Goal: Task Accomplishment & Management: Manage account settings

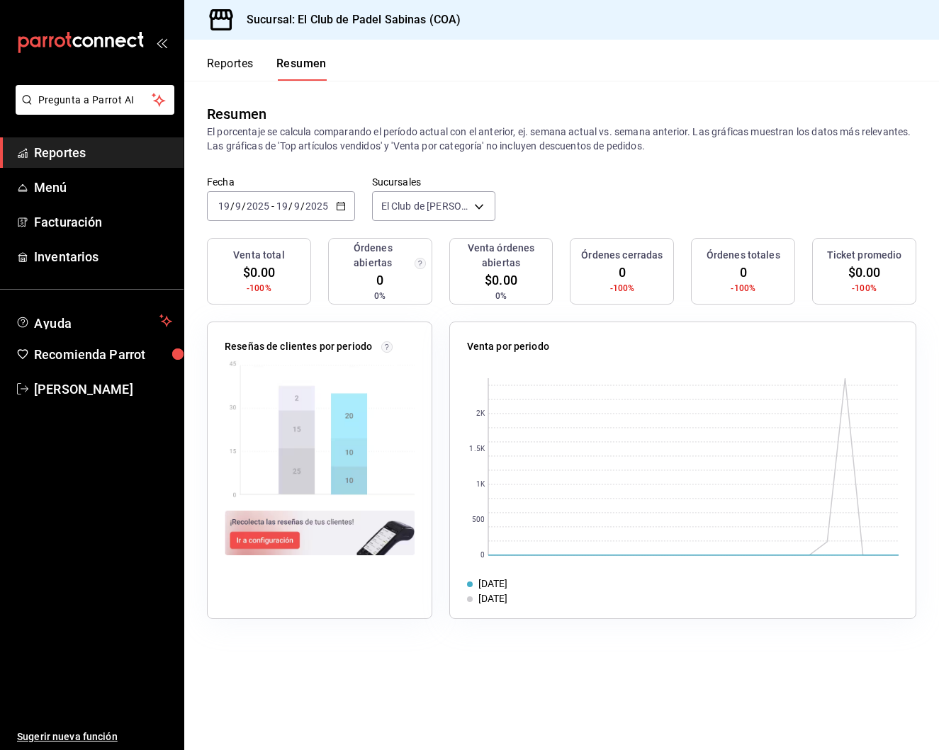
click at [344, 205] on icon "button" at bounding box center [341, 206] width 10 height 10
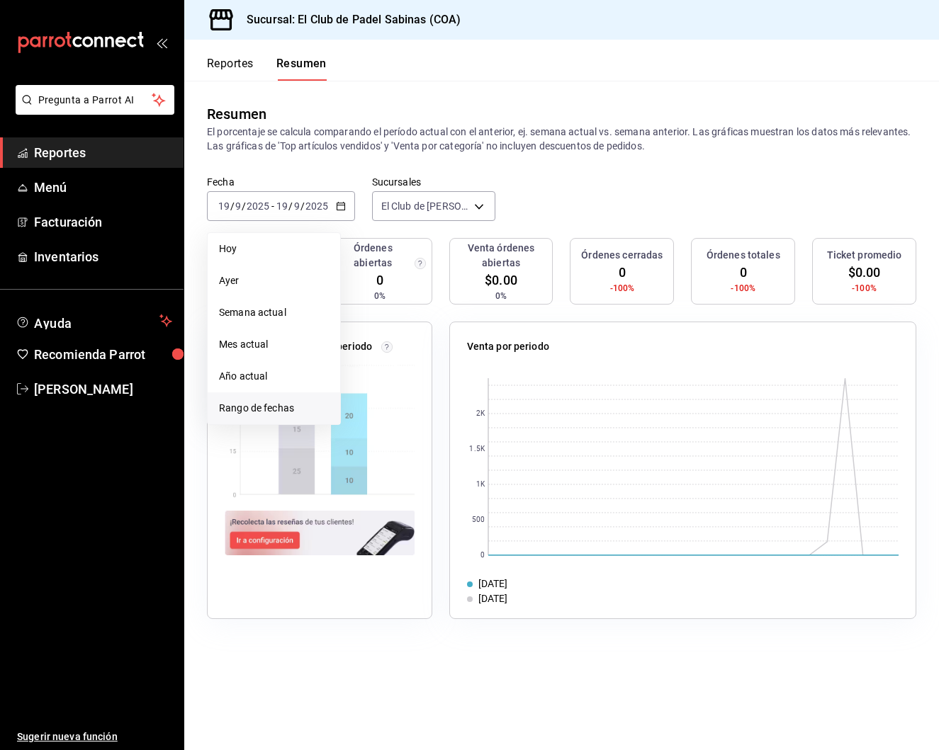
click at [266, 406] on span "Rango de fechas" at bounding box center [274, 408] width 110 height 15
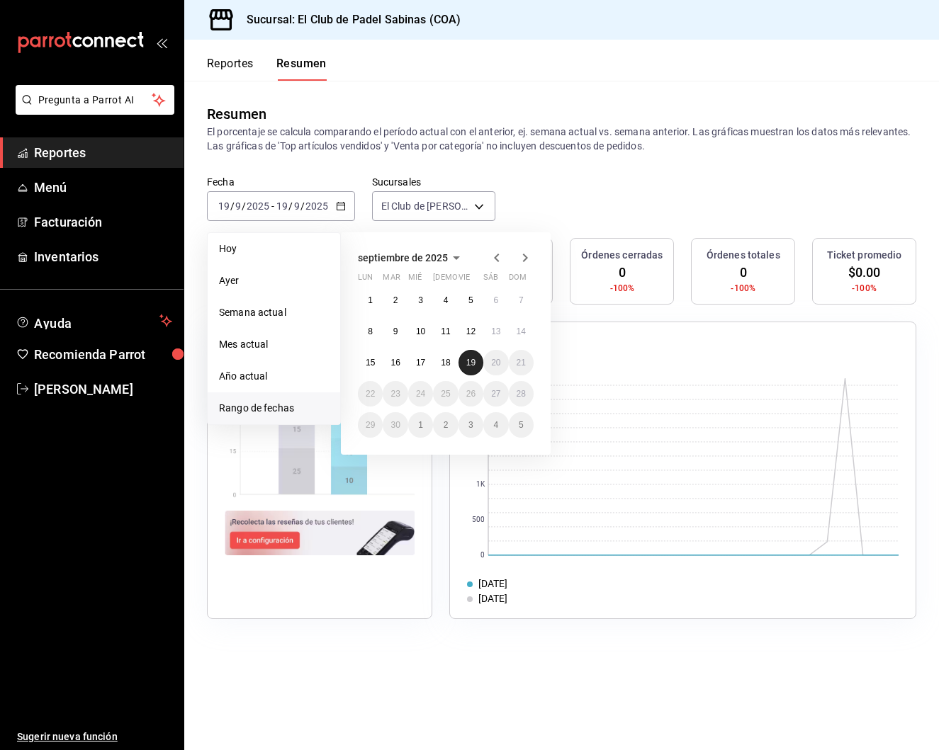
drag, startPoint x: 446, startPoint y: 364, endPoint x: 478, endPoint y: 364, distance: 31.9
click at [446, 364] on abbr "18" at bounding box center [445, 363] width 9 height 10
click at [478, 364] on button "19" at bounding box center [470, 363] width 25 height 26
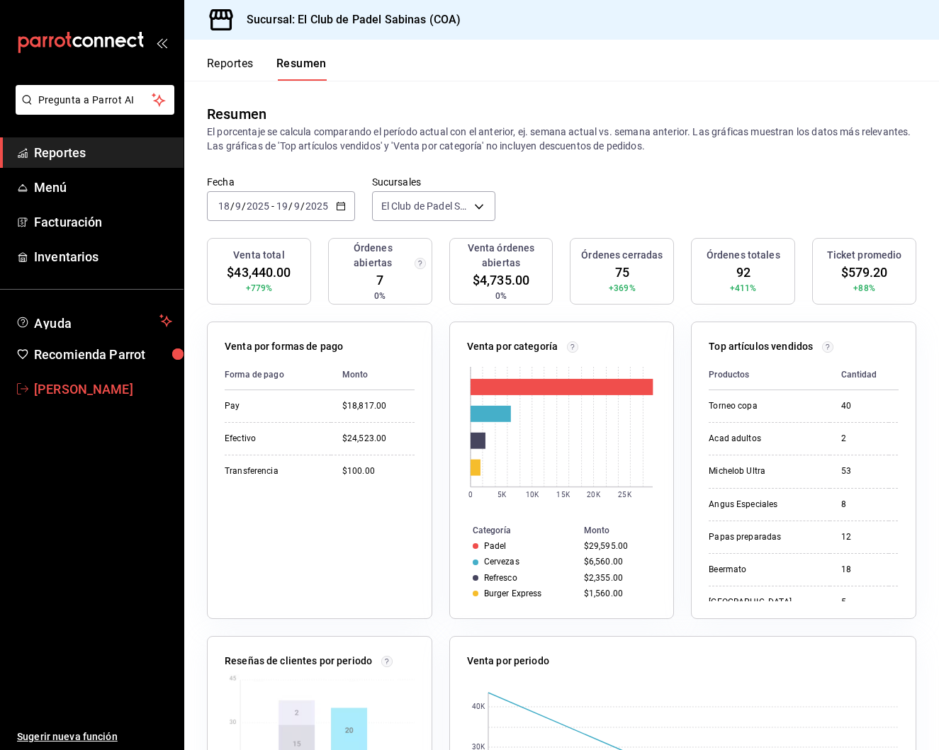
click at [86, 392] on span "[PERSON_NAME]" at bounding box center [103, 389] width 138 height 19
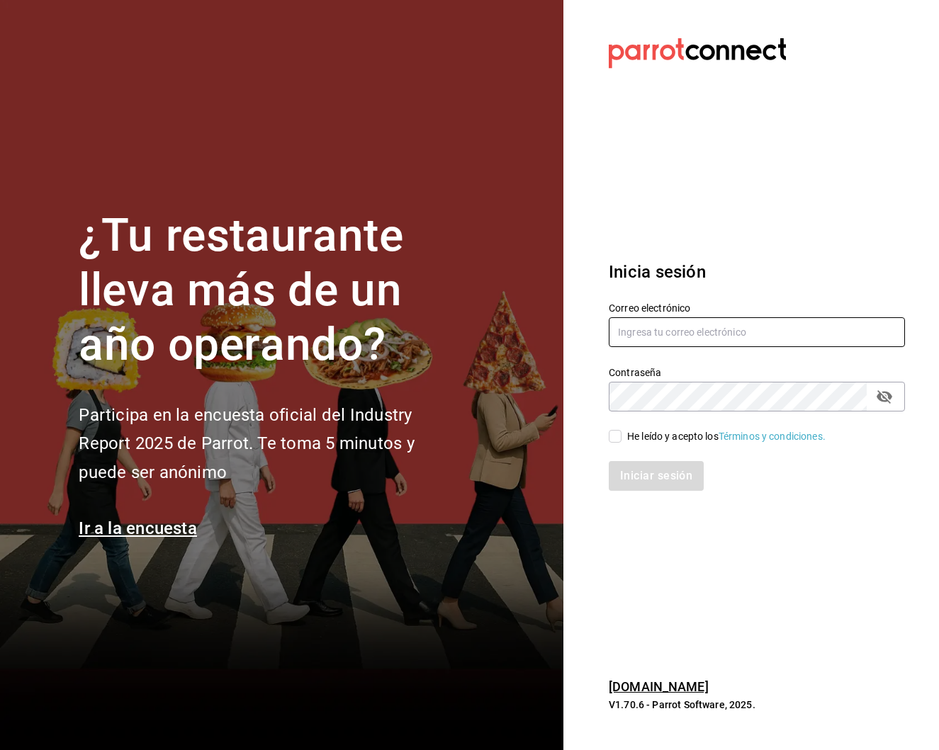
type input "selenatquadro@gmail.com"
click at [620, 437] on input "He leído y acepto los Términos y condiciones." at bounding box center [615, 436] width 13 height 13
checkbox input "true"
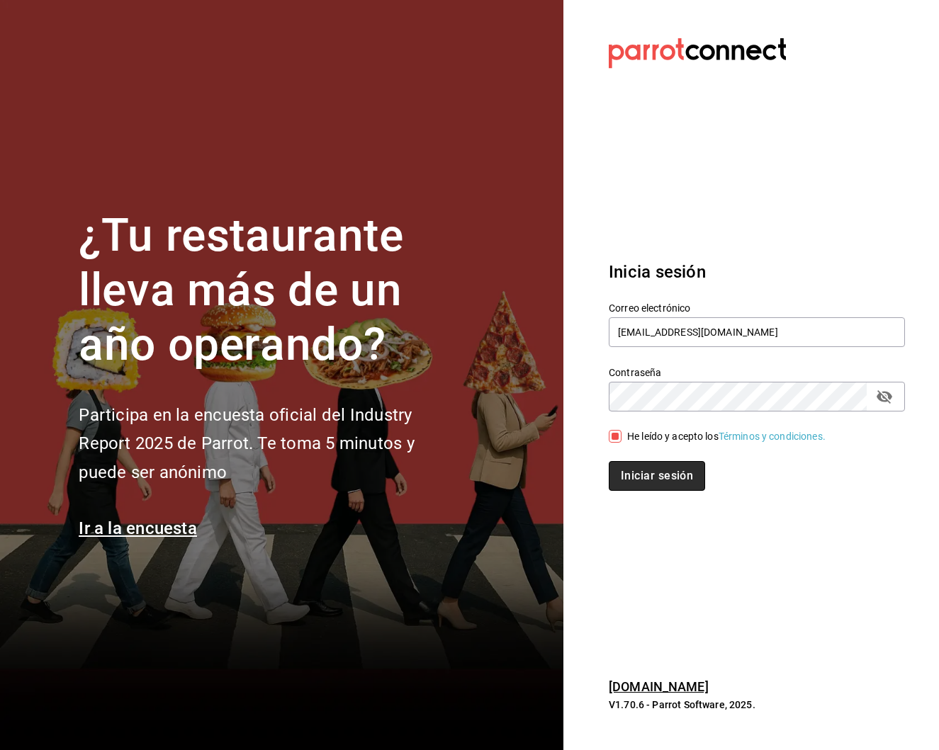
click at [624, 476] on button "Iniciar sesión" at bounding box center [657, 476] width 96 height 30
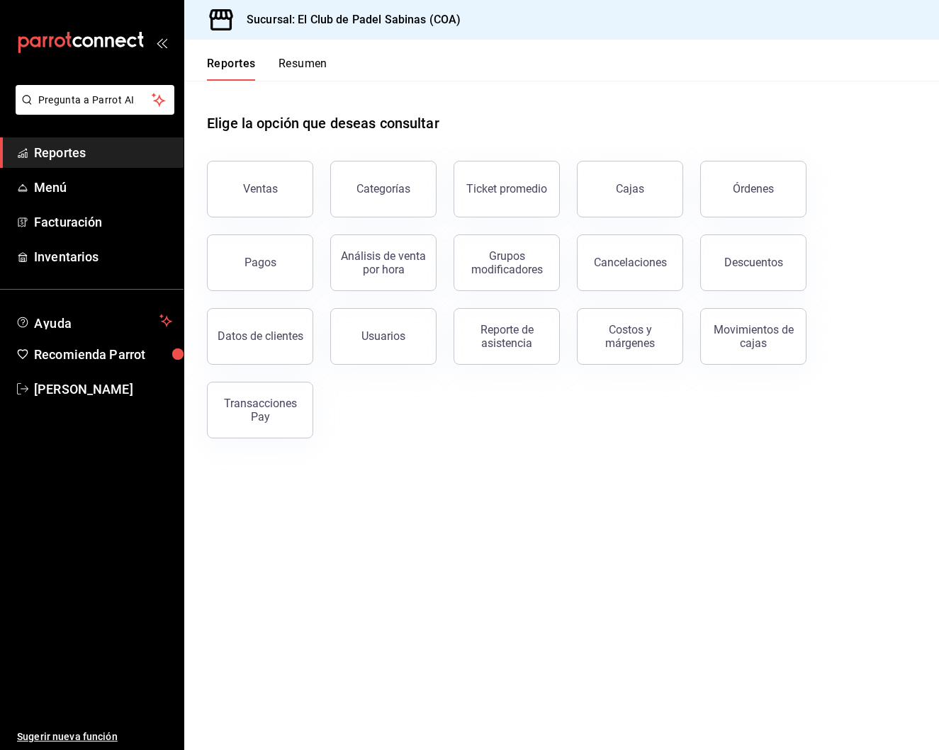
click at [310, 69] on button "Resumen" at bounding box center [302, 69] width 49 height 24
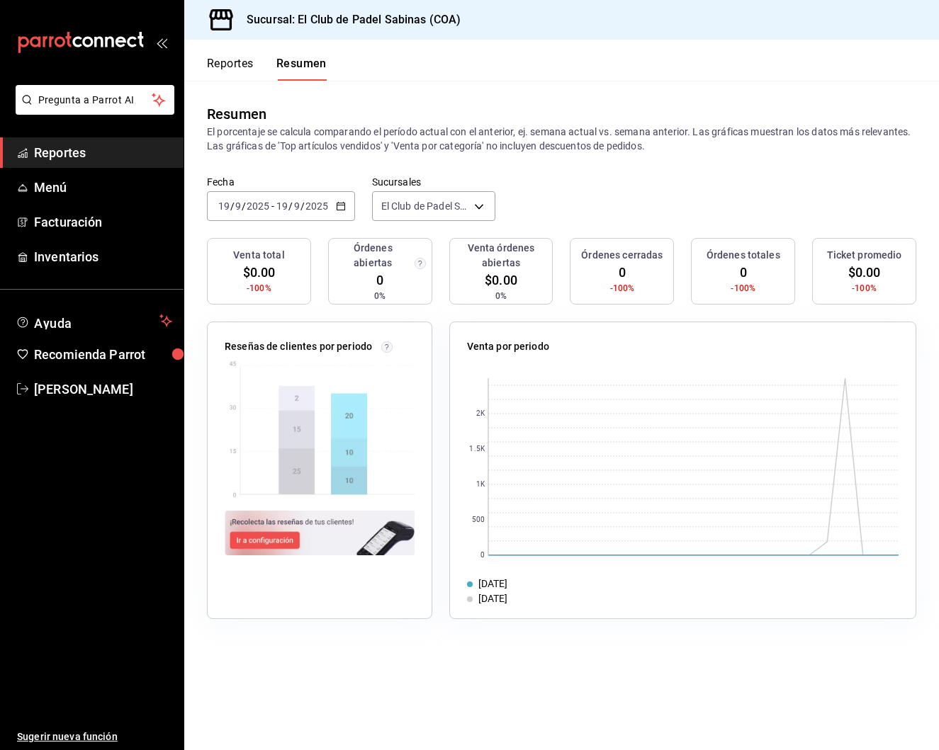
click at [344, 204] on \(Stroke\) "button" at bounding box center [341, 207] width 9 height 8
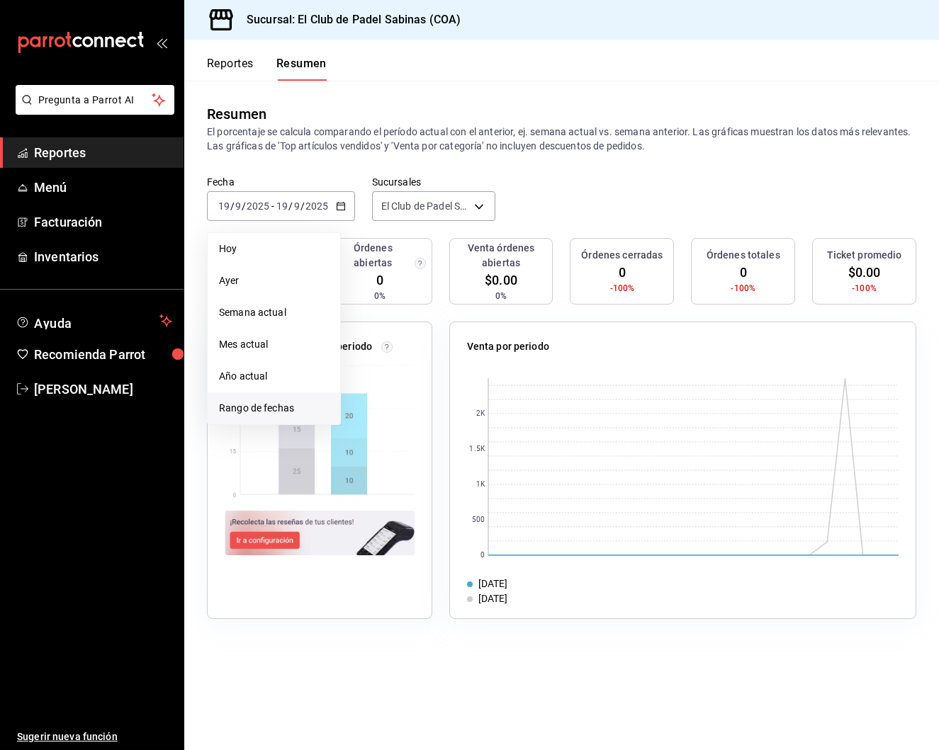
click at [291, 415] on span "Rango de fechas" at bounding box center [274, 408] width 110 height 15
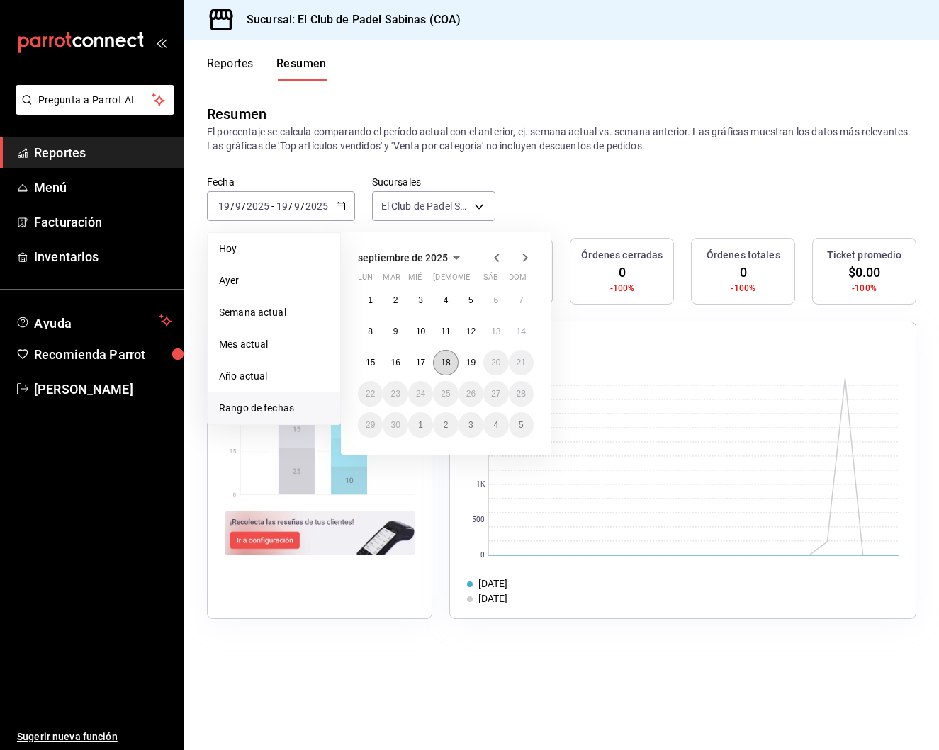
click at [441, 367] on abbr "18" at bounding box center [445, 363] width 9 height 10
click at [463, 362] on button "19" at bounding box center [470, 363] width 25 height 26
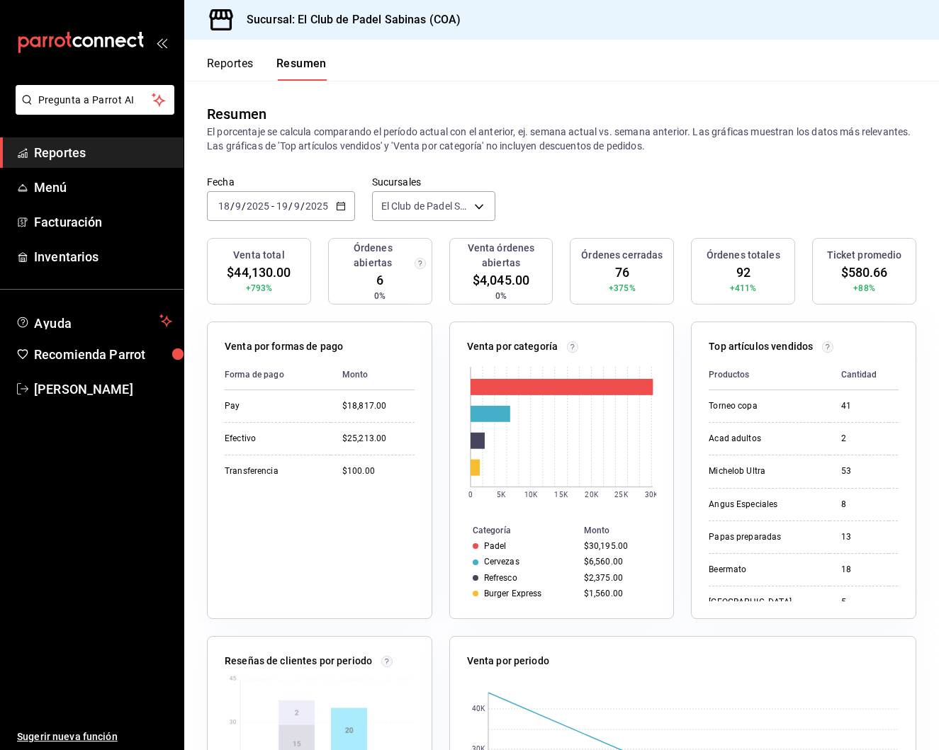
click at [239, 62] on button "Reportes" at bounding box center [230, 69] width 47 height 24
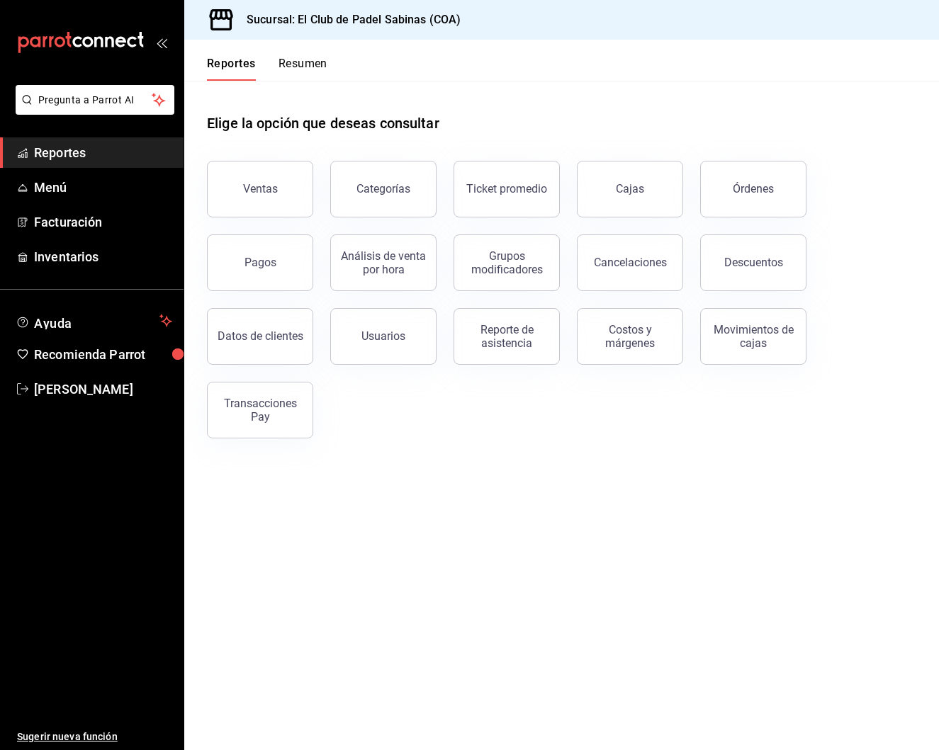
click at [325, 66] on button "Resumen" at bounding box center [302, 69] width 49 height 24
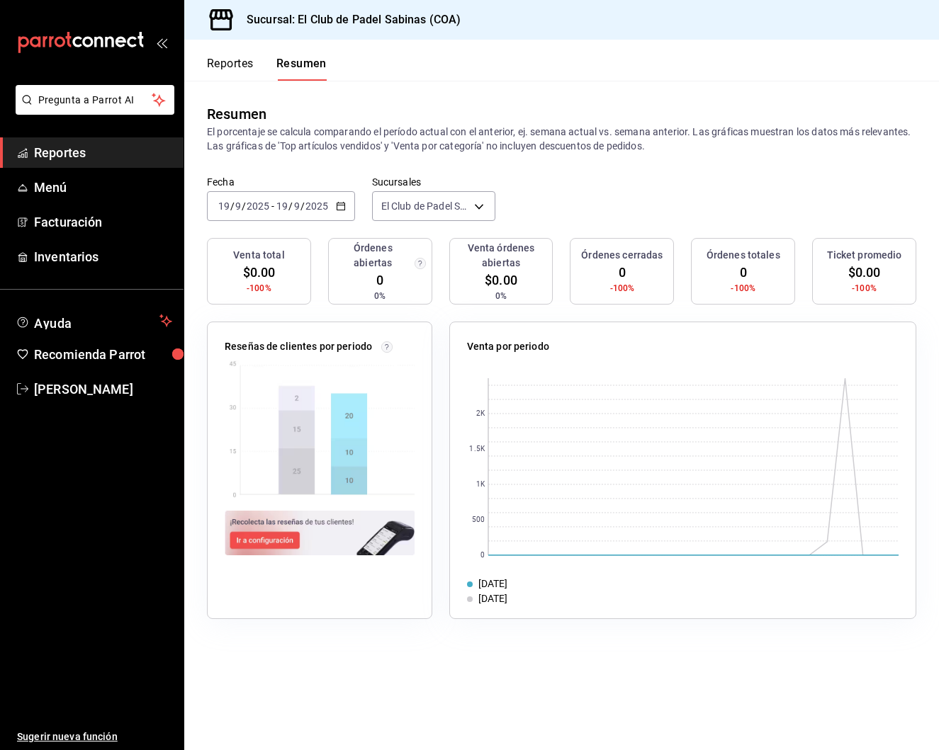
click at [336, 208] on icon "button" at bounding box center [341, 206] width 10 height 10
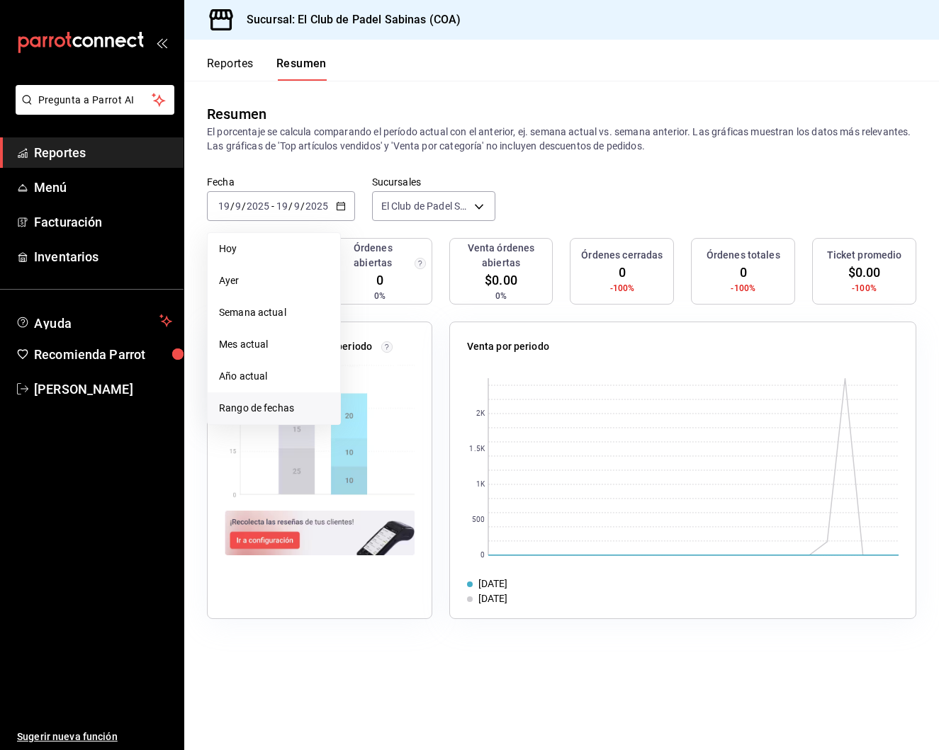
click at [286, 408] on span "Rango de fechas" at bounding box center [274, 408] width 110 height 15
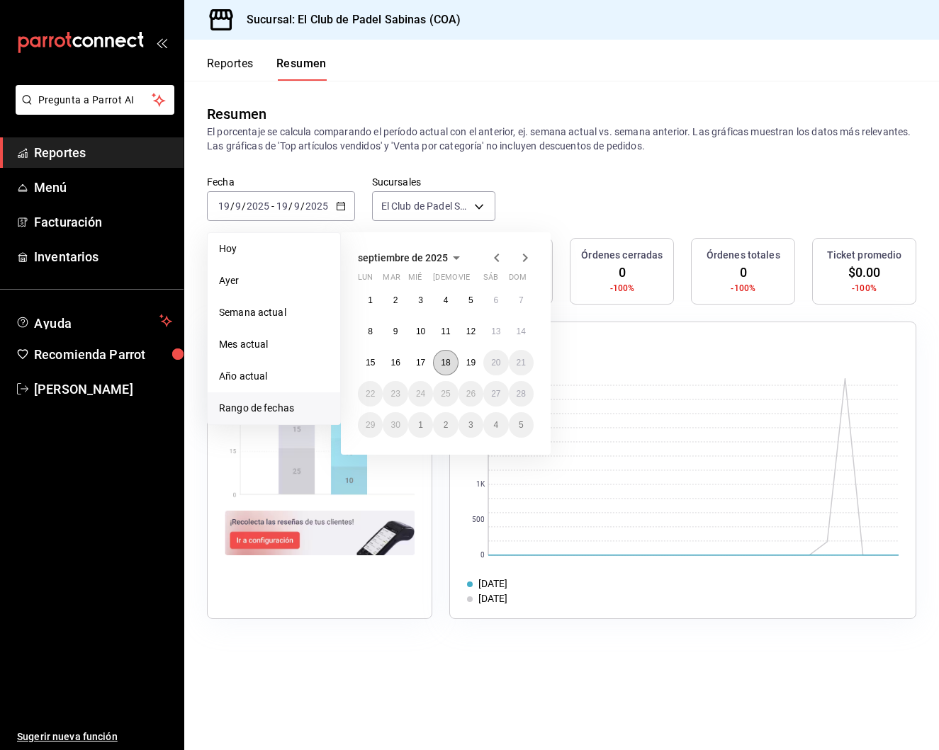
click at [447, 366] on abbr "18" at bounding box center [445, 363] width 9 height 10
click at [469, 362] on abbr "19" at bounding box center [470, 363] width 9 height 10
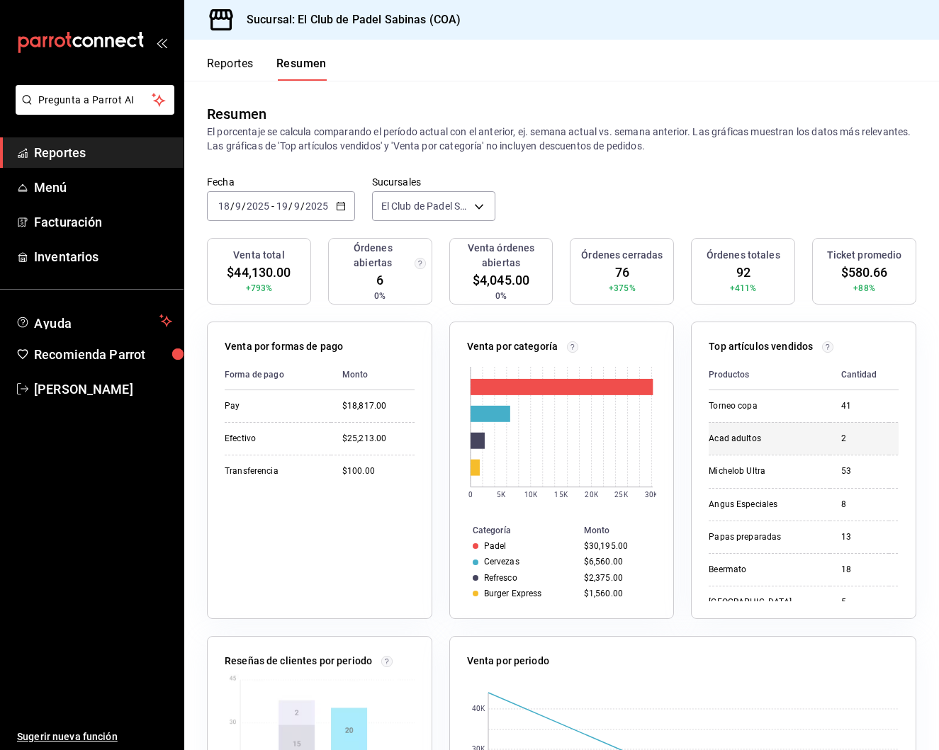
scroll to position [7, 0]
click at [813, 441] on td "Acad adultos" at bounding box center [769, 431] width 120 height 33
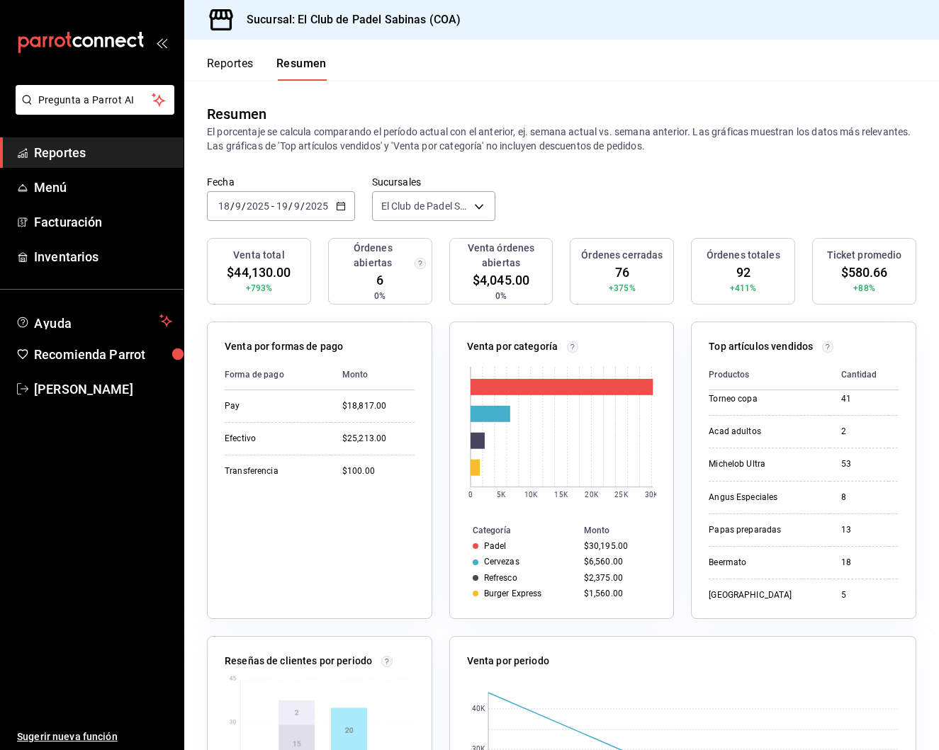
click at [225, 64] on button "Reportes" at bounding box center [230, 69] width 47 height 24
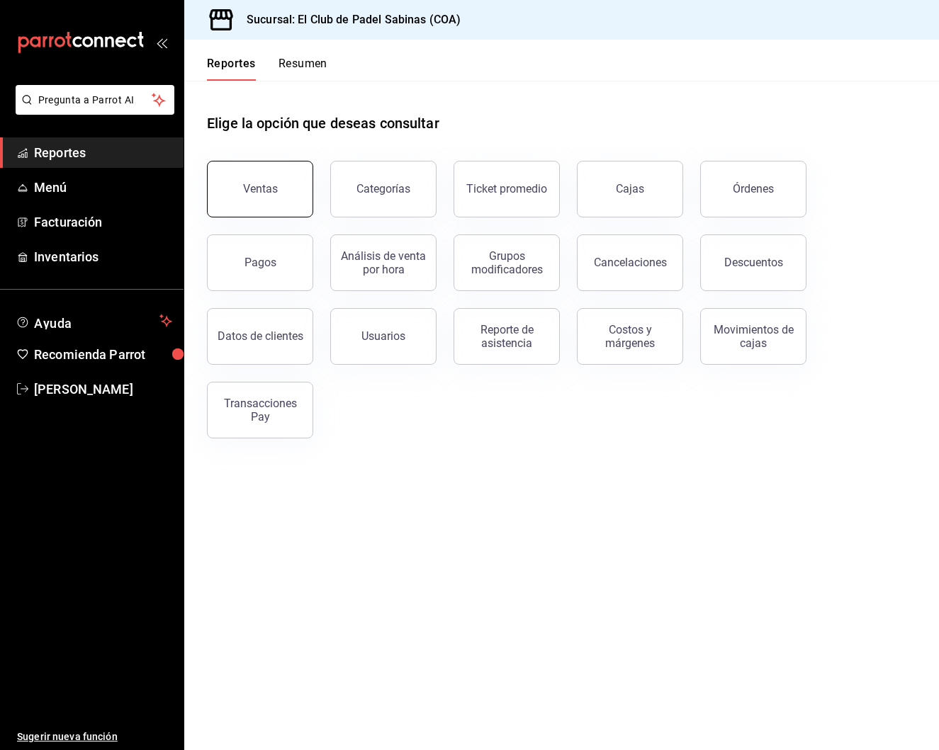
click at [291, 183] on button "Ventas" at bounding box center [260, 189] width 106 height 57
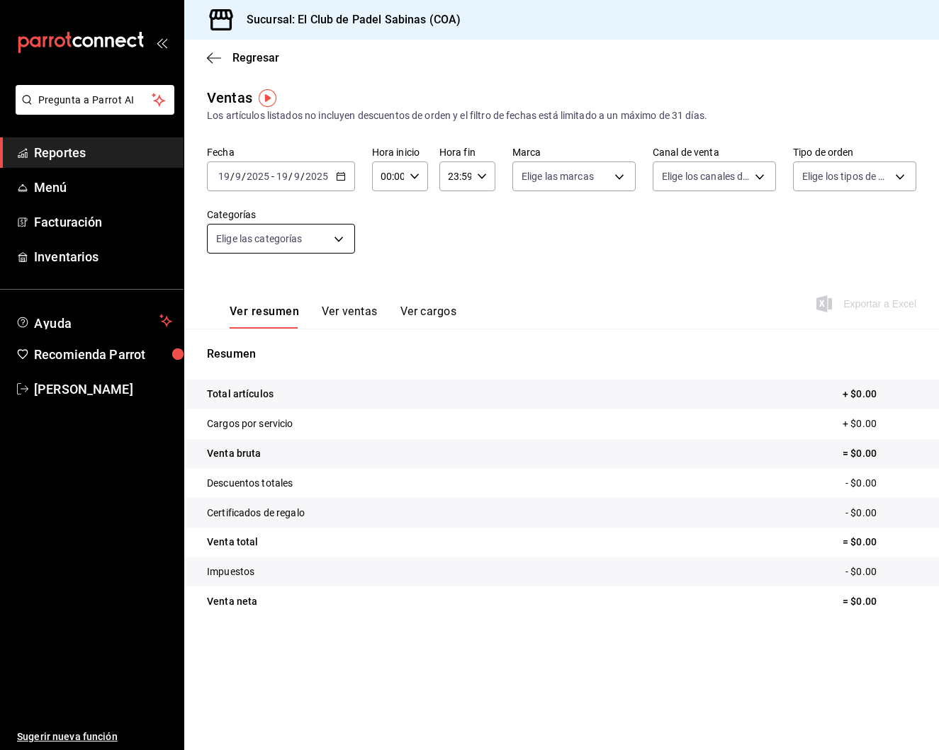
click at [342, 241] on body "Pregunta a Parrot AI Reportes Menú Facturación Inventarios Ayuda Recomienda Par…" at bounding box center [469, 375] width 939 height 750
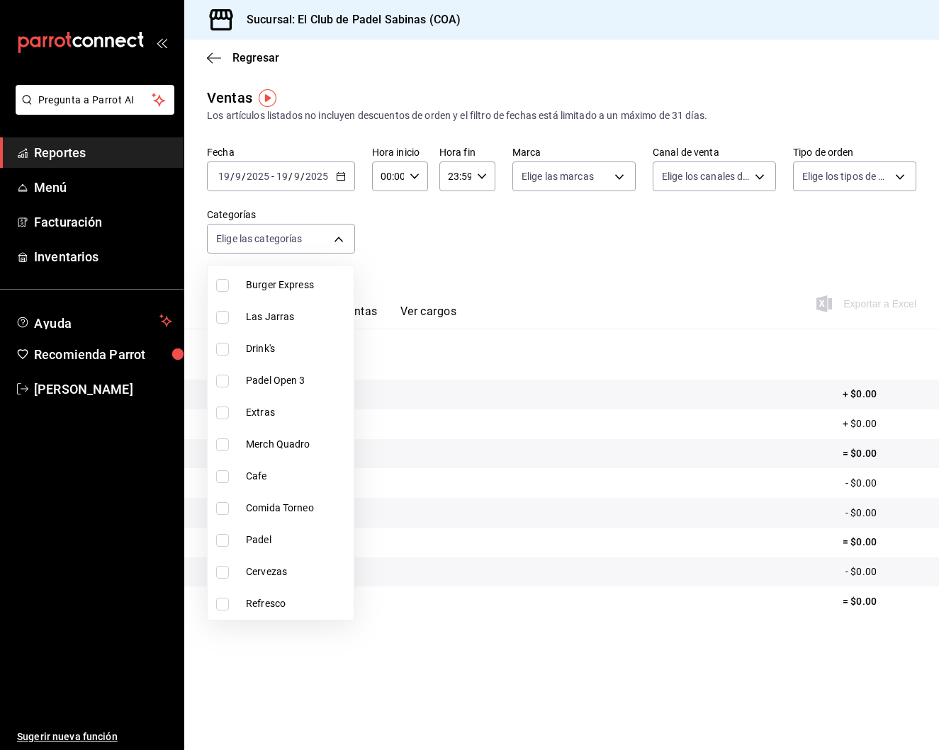
scroll to position [110, 0]
click at [255, 536] on span "Padel" at bounding box center [297, 540] width 102 height 15
type input "efc3b7c4-eb51-42a8-866d-d080aa263954"
checkbox input "true"
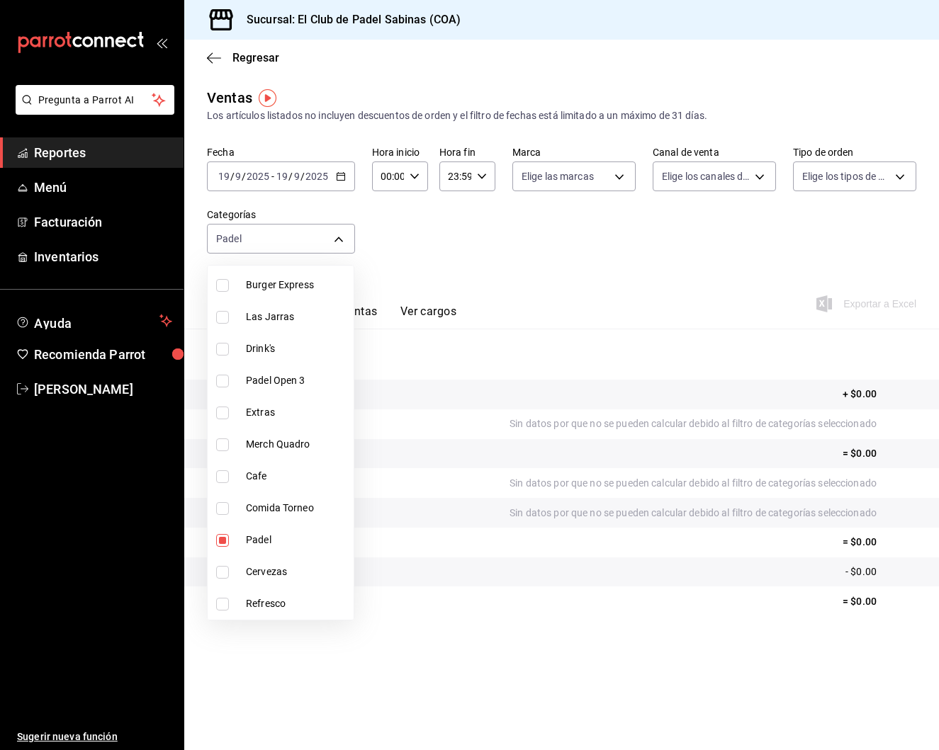
click at [521, 250] on div at bounding box center [469, 375] width 939 height 750
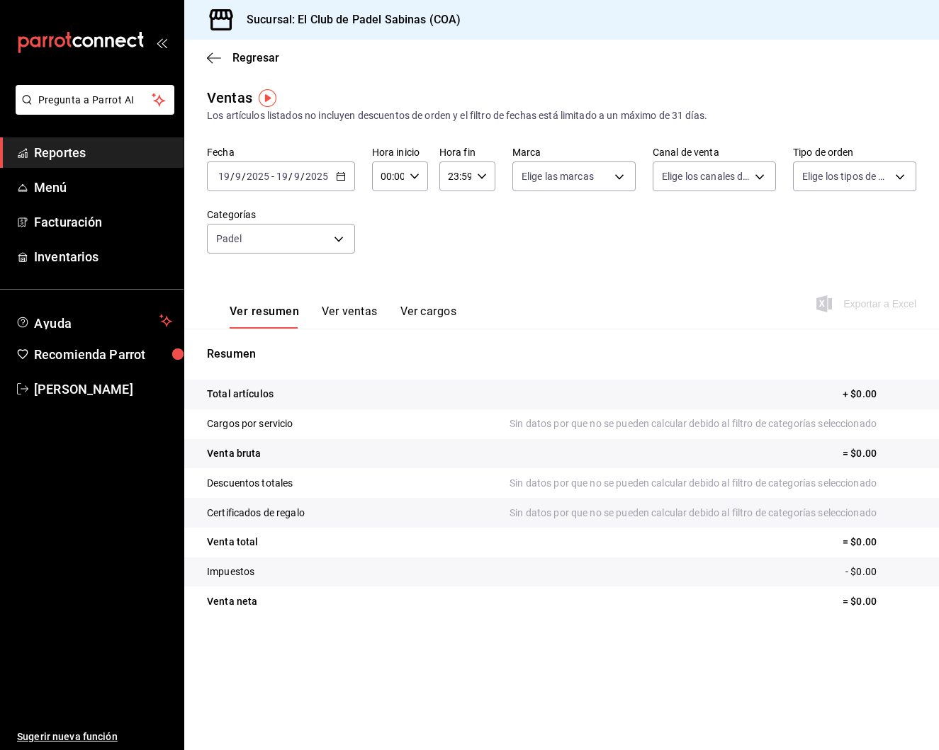
click at [352, 316] on button "Ver ventas" at bounding box center [350, 317] width 56 height 24
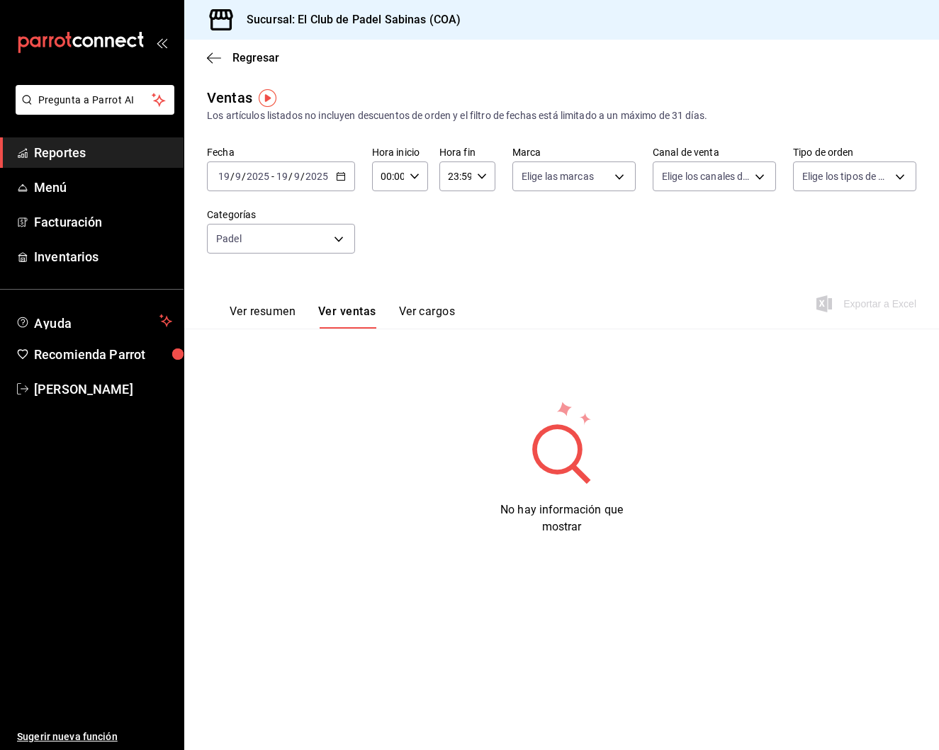
click at [428, 310] on button "Ver cargos" at bounding box center [427, 317] width 57 height 24
click at [341, 174] on icon "button" at bounding box center [341, 176] width 10 height 10
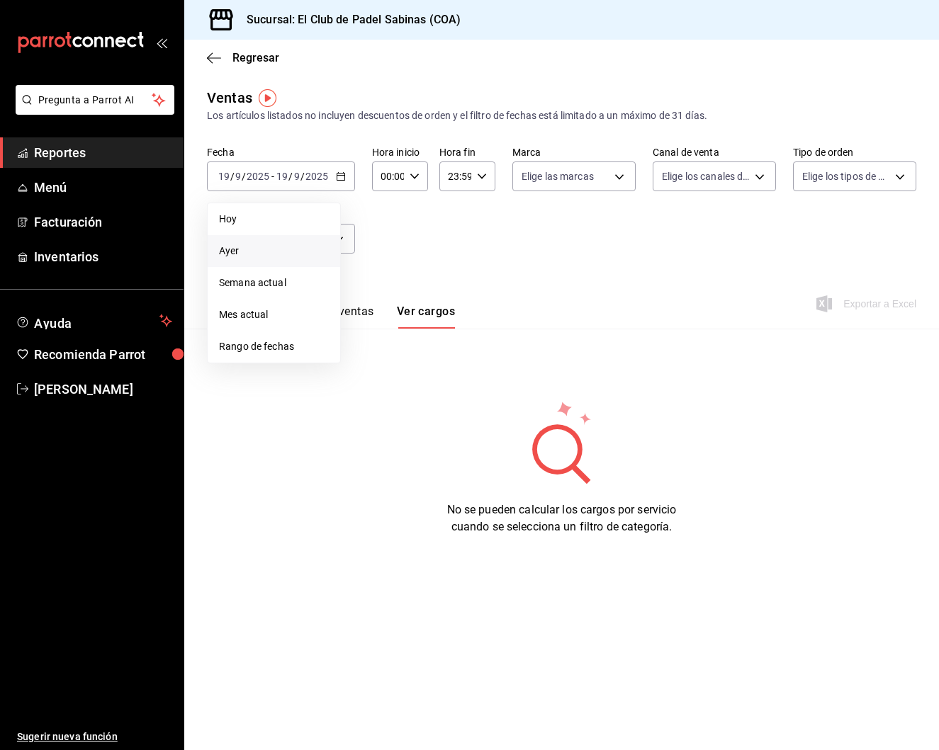
click at [282, 249] on span "Ayer" at bounding box center [274, 251] width 110 height 15
click at [356, 312] on button "Ver ventas" at bounding box center [346, 317] width 56 height 24
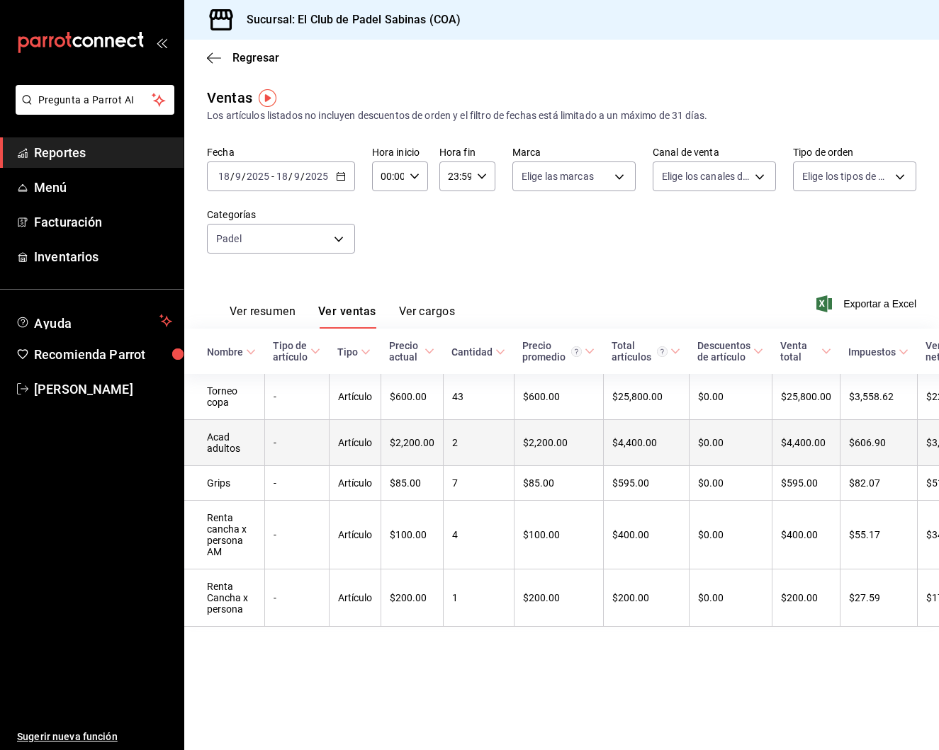
click at [449, 425] on td "2" at bounding box center [478, 443] width 71 height 46
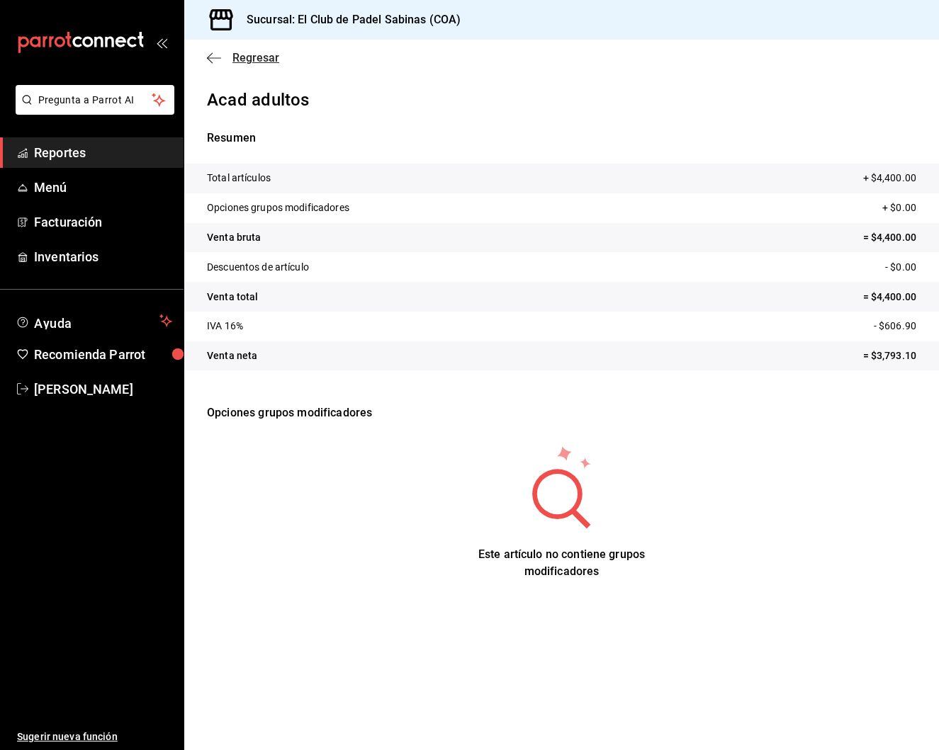
click at [211, 55] on icon "button" at bounding box center [214, 58] width 14 height 13
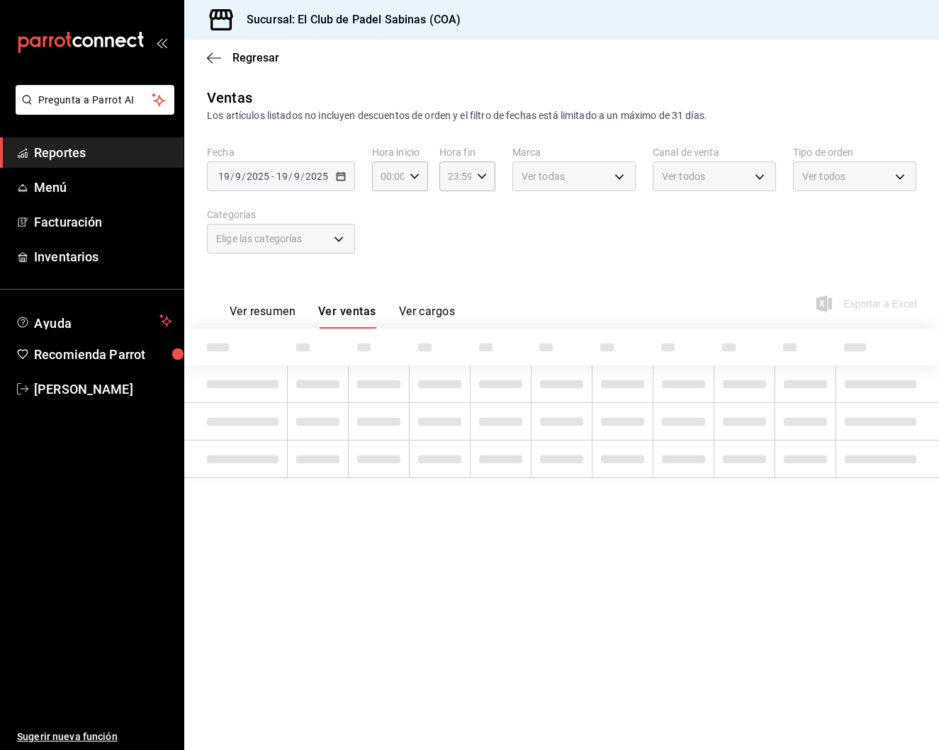
type input "efc3b7c4-eb51-42a8-866d-d080aa263954"
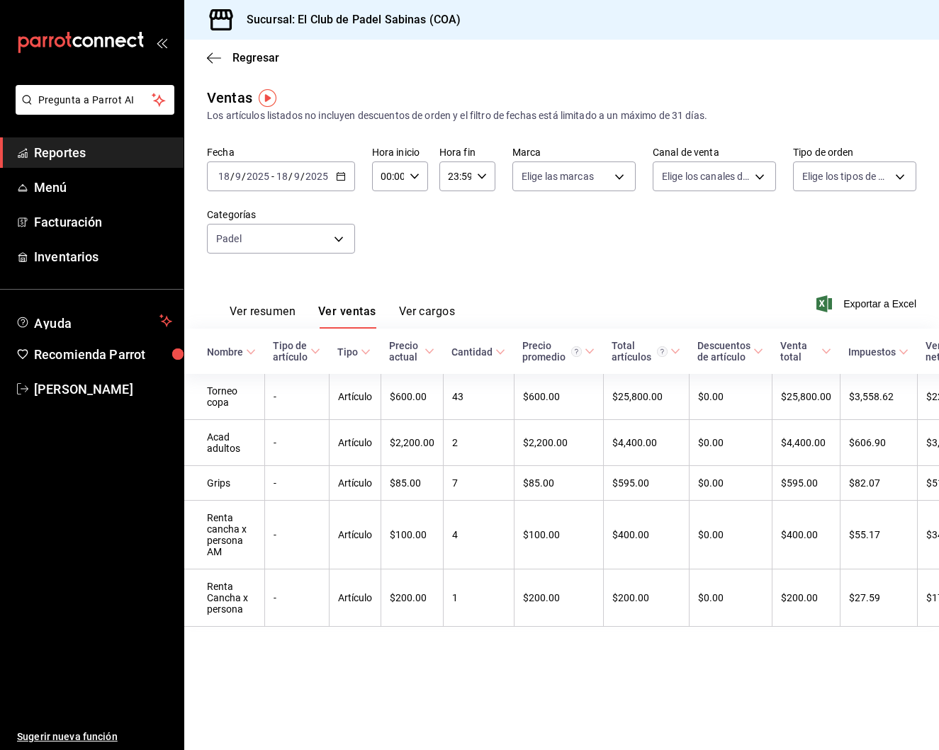
click at [205, 55] on div "Regresar" at bounding box center [561, 58] width 755 height 36
click at [223, 62] on span "Regresar" at bounding box center [243, 57] width 72 height 13
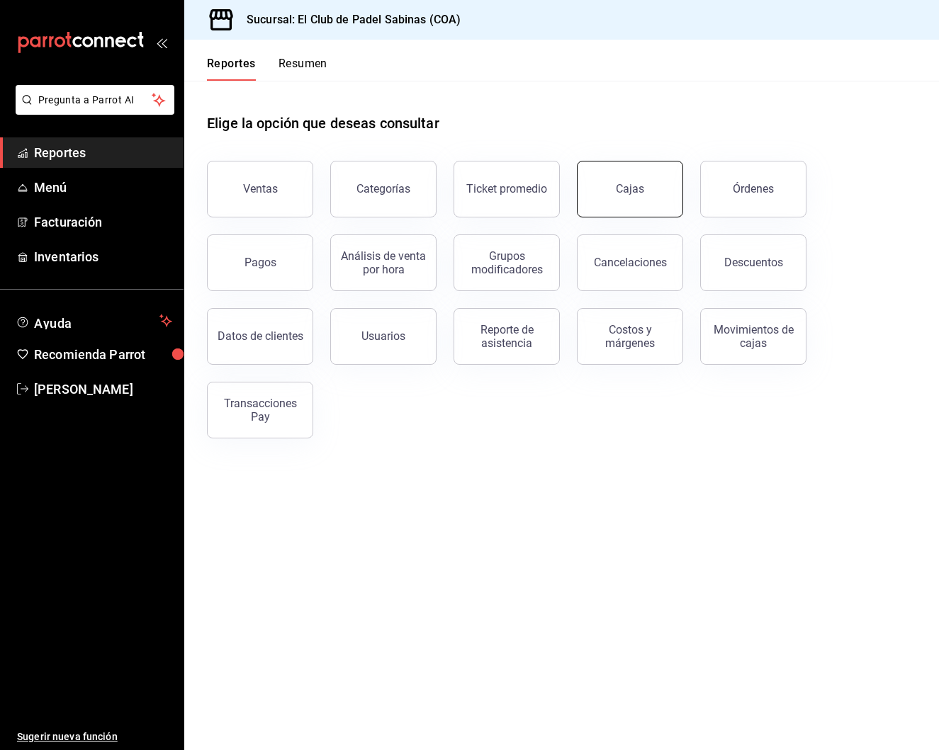
click at [632, 198] on link "Cajas" at bounding box center [630, 189] width 106 height 57
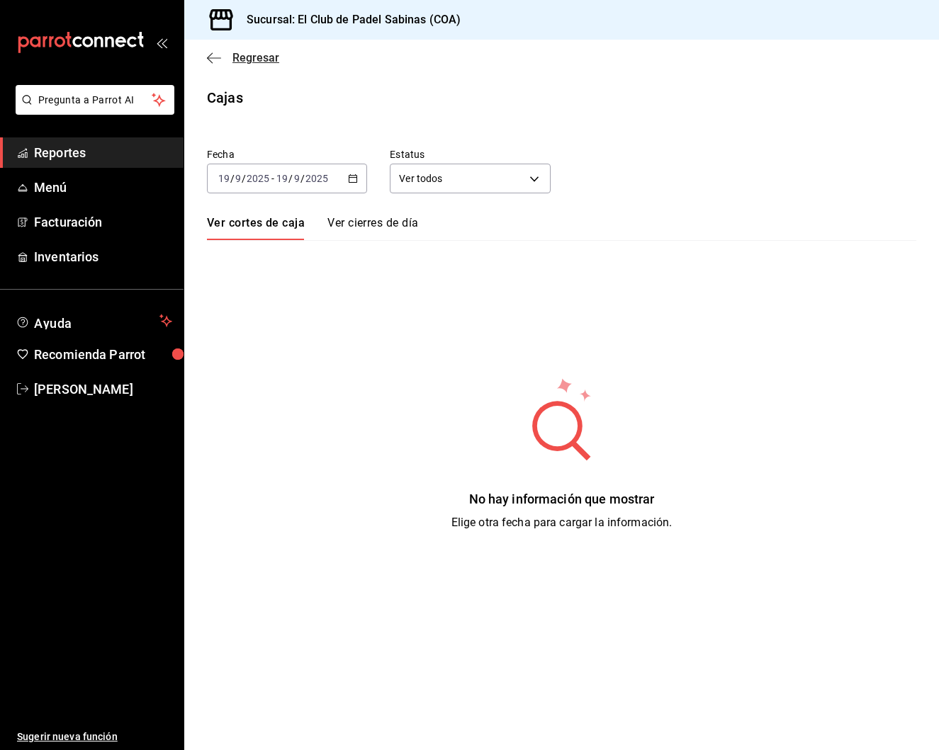
click at [210, 57] on icon "button" at bounding box center [214, 57] width 14 height 1
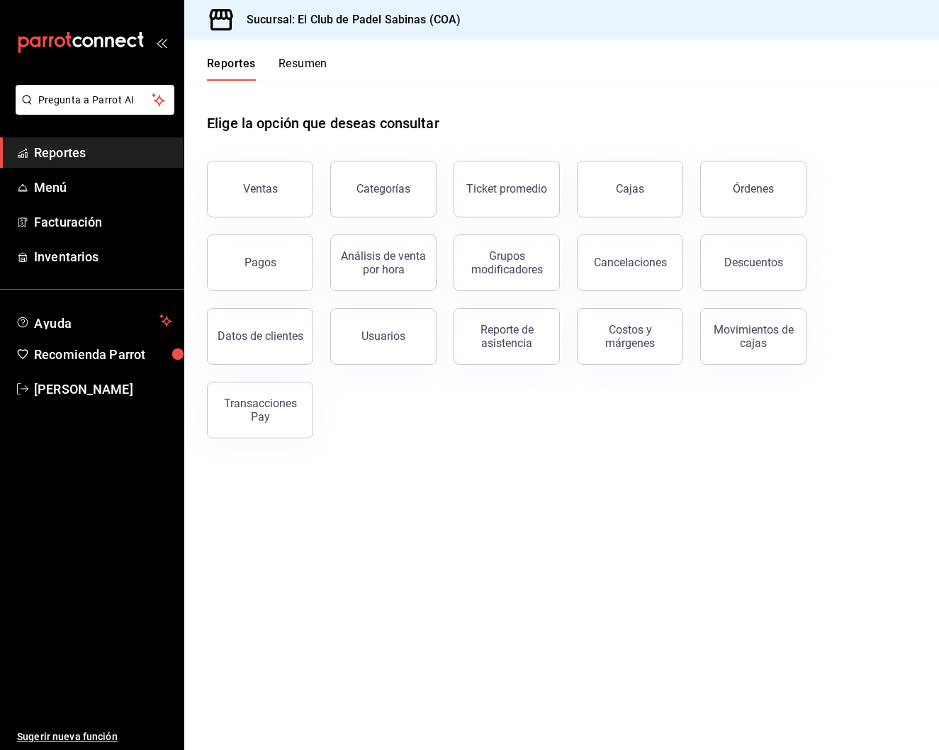
click at [298, 67] on button "Resumen" at bounding box center [302, 69] width 49 height 24
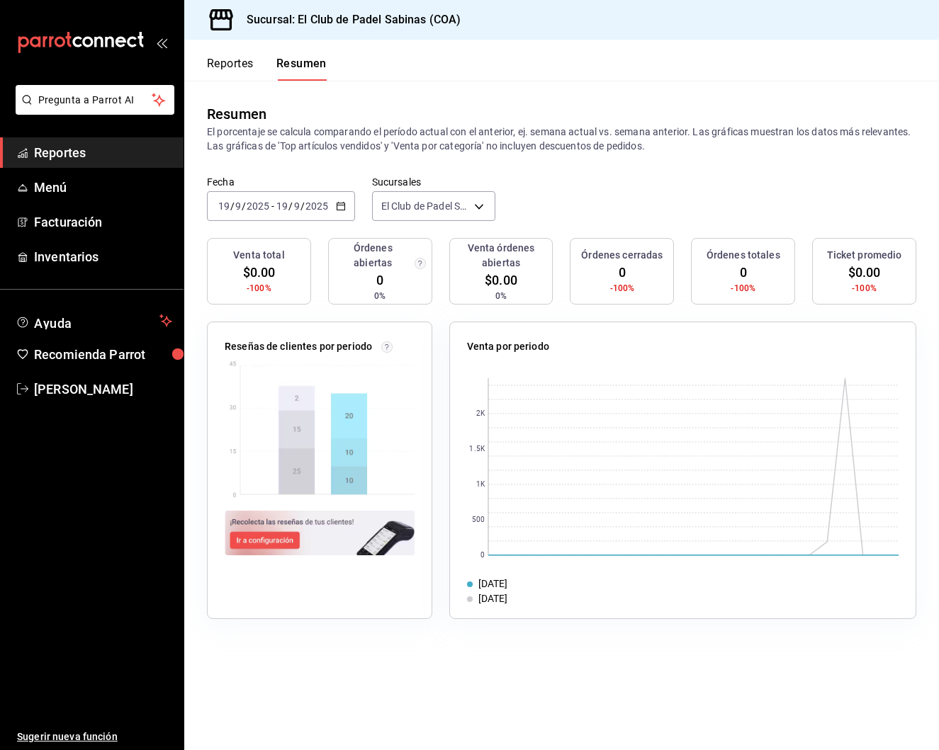
click at [341, 210] on \(Stroke\) "button" at bounding box center [341, 207] width 9 height 8
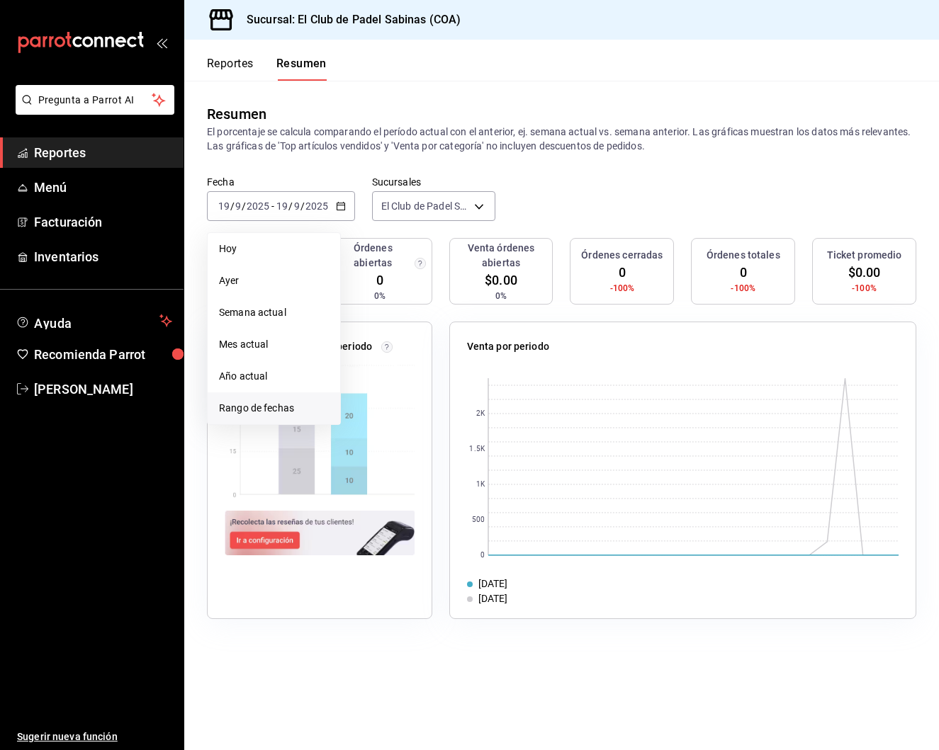
click at [282, 409] on span "Rango de fechas" at bounding box center [274, 408] width 110 height 15
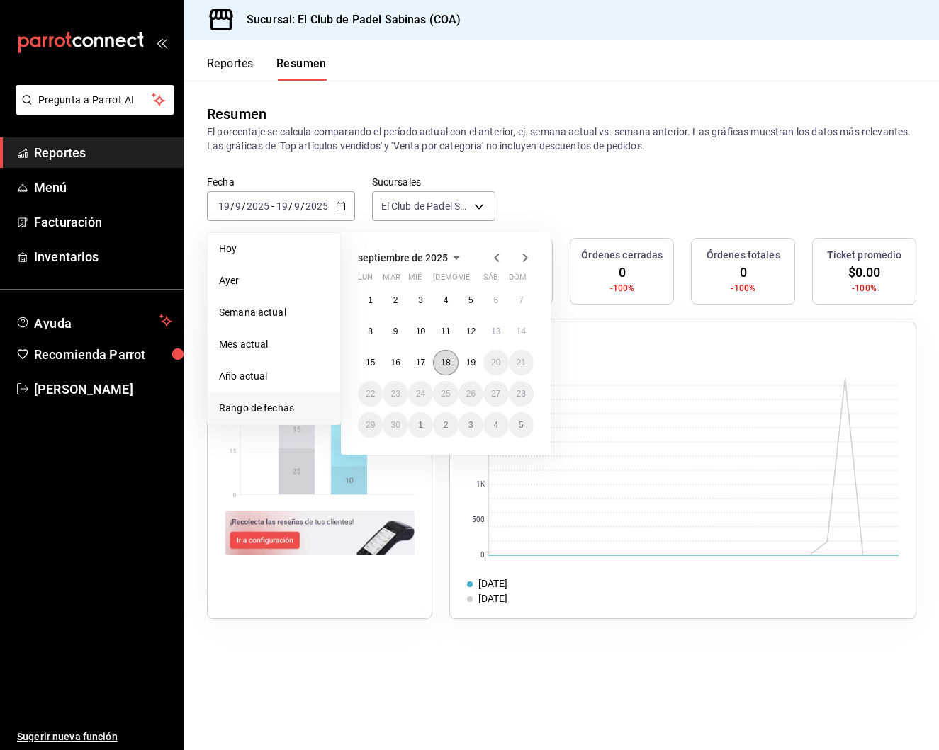
click at [445, 359] on abbr "18" at bounding box center [445, 363] width 9 height 10
click at [471, 359] on abbr "19" at bounding box center [470, 363] width 9 height 10
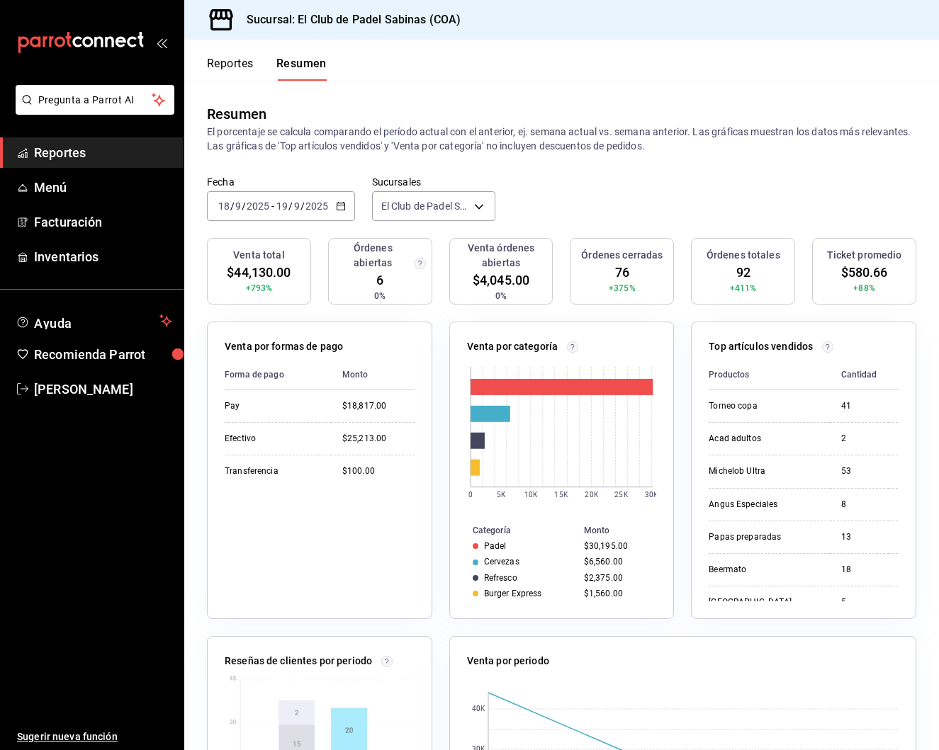
click at [239, 69] on button "Reportes" at bounding box center [230, 69] width 47 height 24
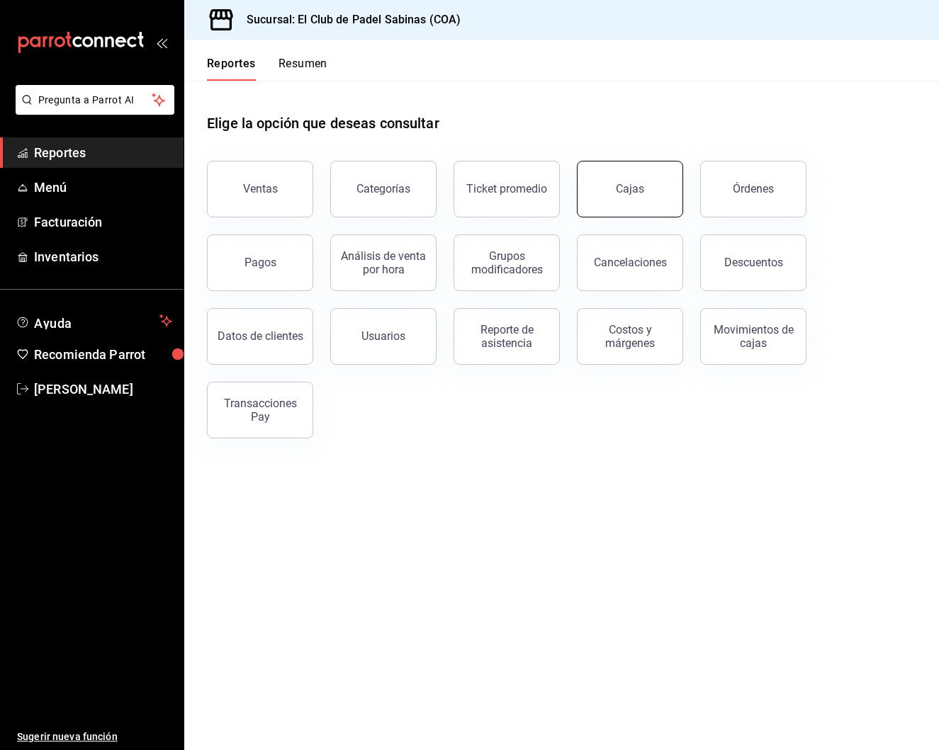
click at [635, 191] on div "Cajas" at bounding box center [630, 189] width 29 height 17
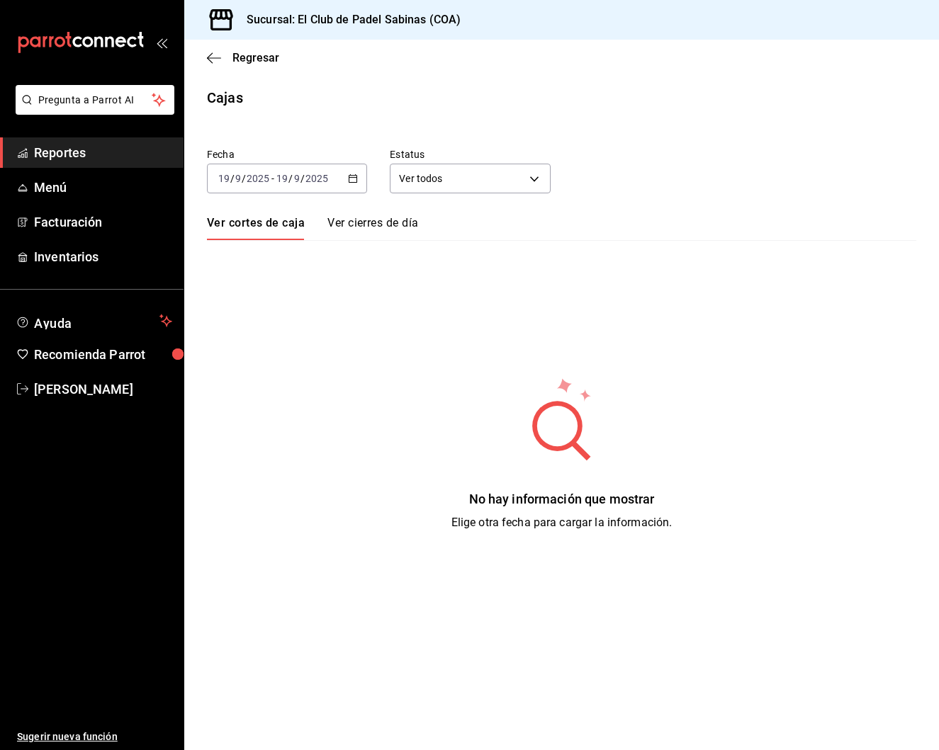
click at [354, 179] on icon "button" at bounding box center [353, 179] width 10 height 10
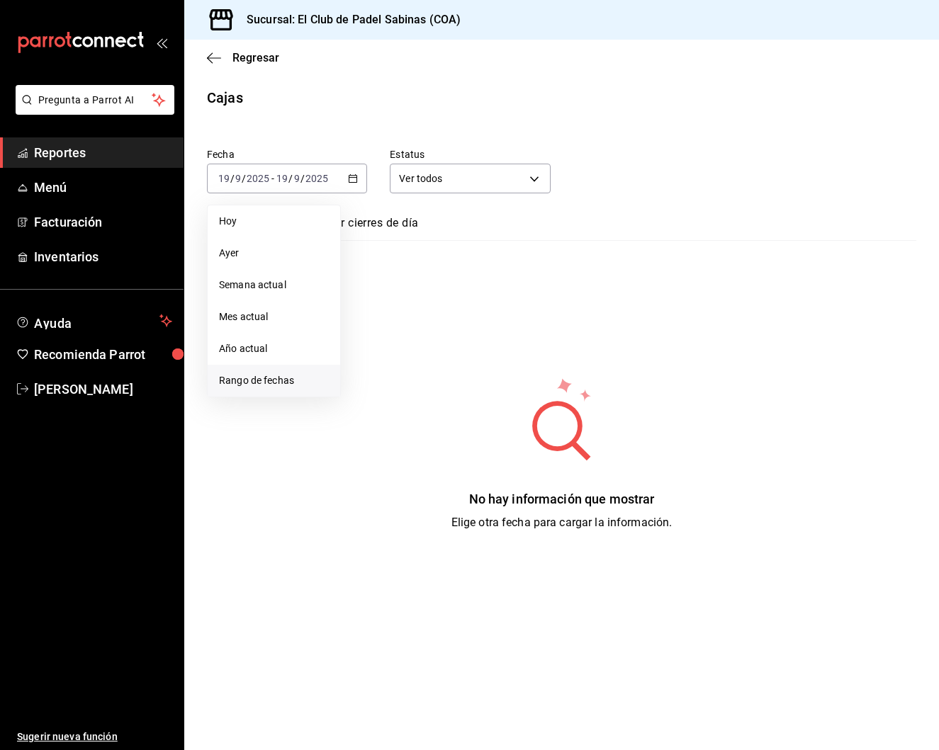
click at [289, 376] on span "Rango de fechas" at bounding box center [274, 380] width 110 height 15
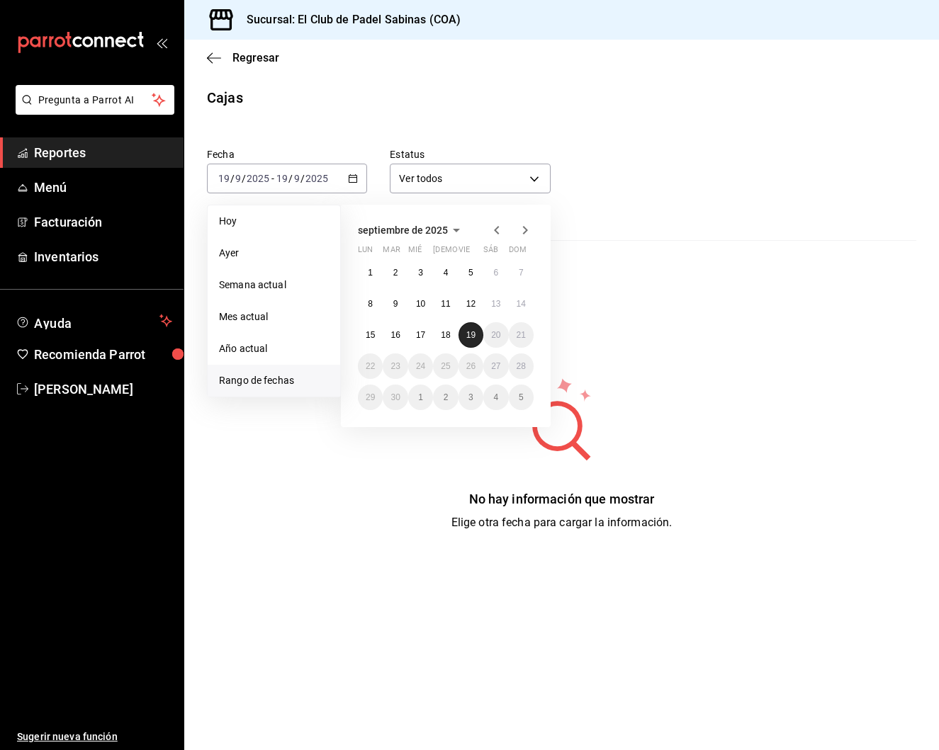
drag, startPoint x: 449, startPoint y: 335, endPoint x: 475, endPoint y: 333, distance: 25.6
click at [450, 334] on abbr "18" at bounding box center [445, 335] width 9 height 10
click at [475, 333] on abbr "19" at bounding box center [470, 335] width 9 height 10
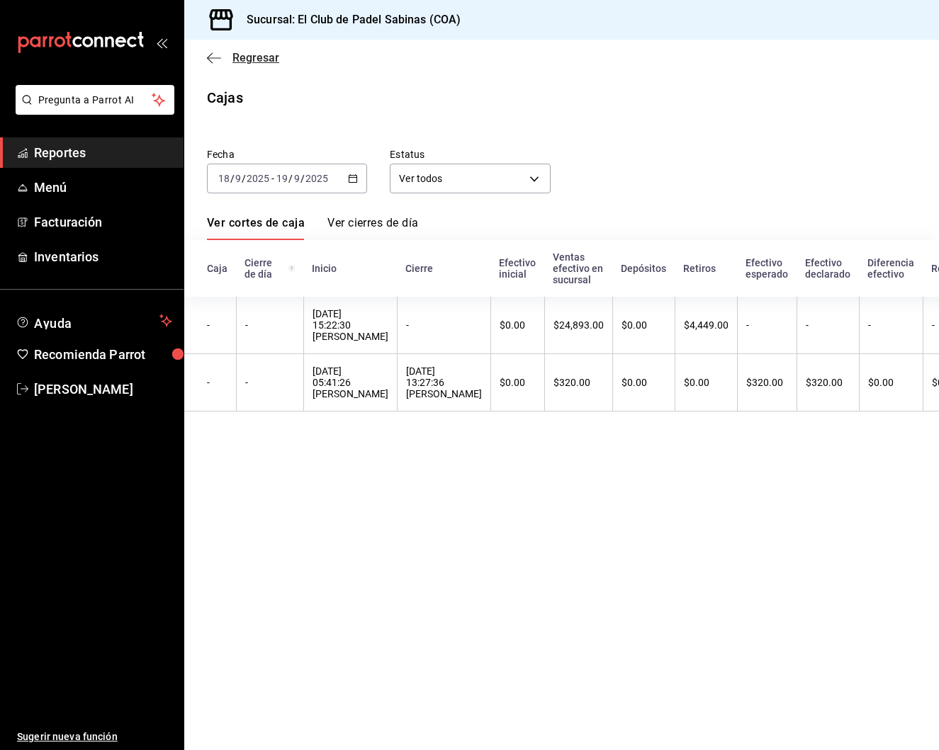
click at [217, 57] on icon "button" at bounding box center [214, 58] width 14 height 13
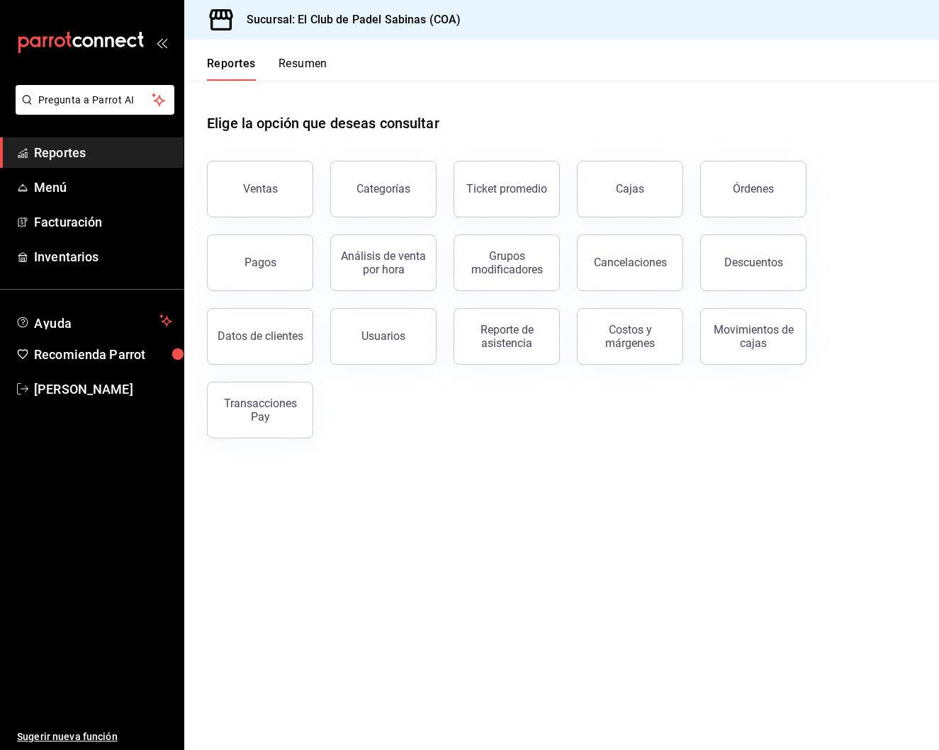
click at [313, 66] on button "Resumen" at bounding box center [302, 69] width 49 height 24
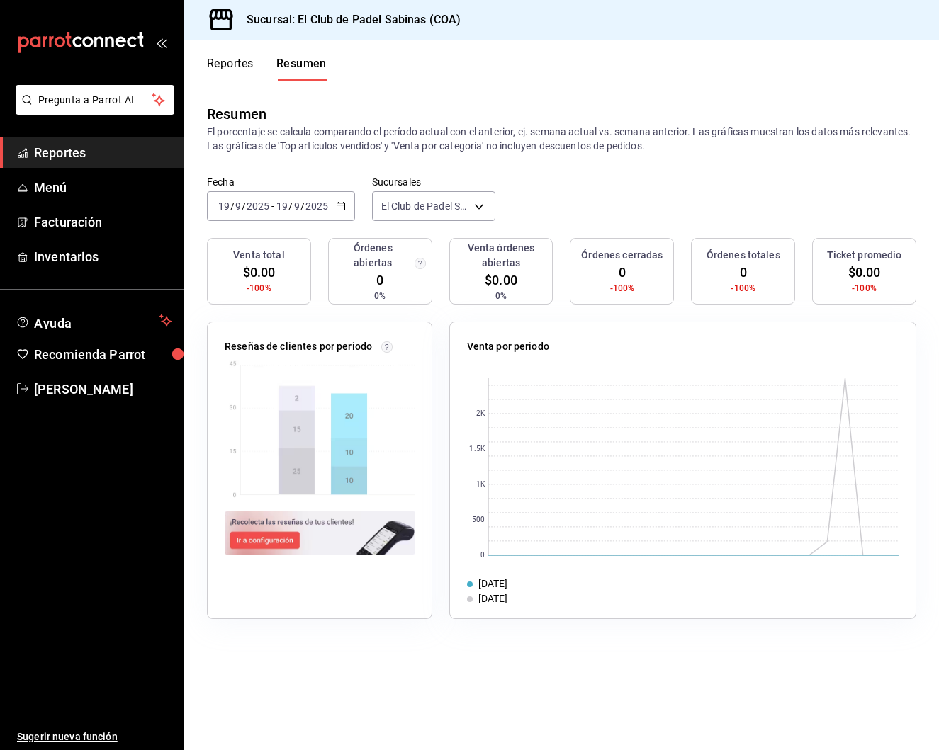
click at [337, 210] on \(Stroke\) "button" at bounding box center [341, 207] width 9 height 8
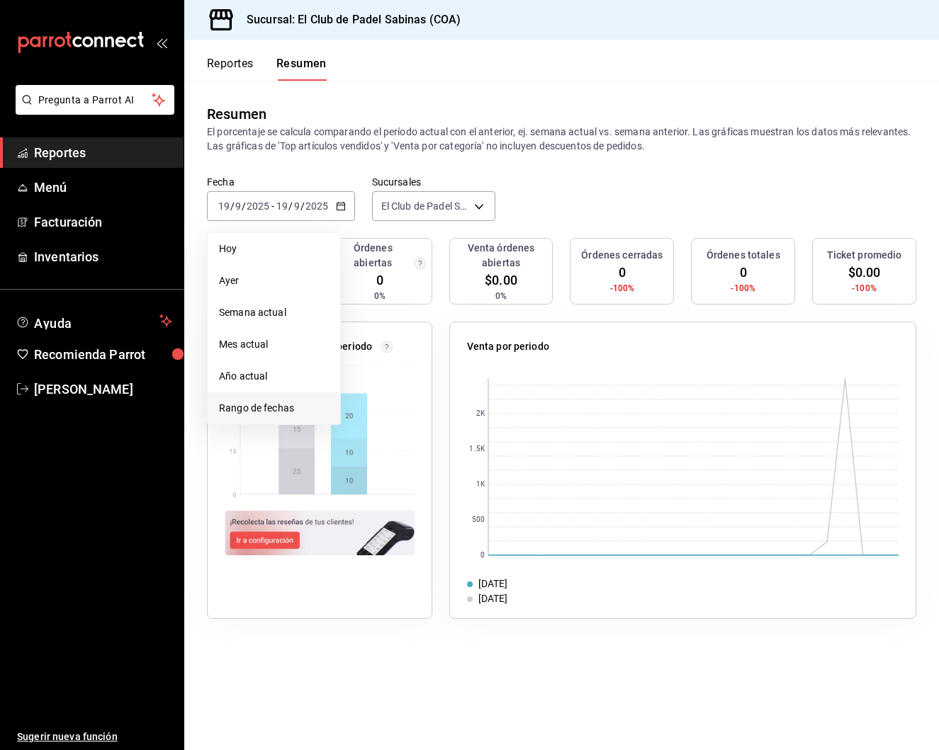
click at [288, 408] on span "Rango de fechas" at bounding box center [274, 408] width 110 height 15
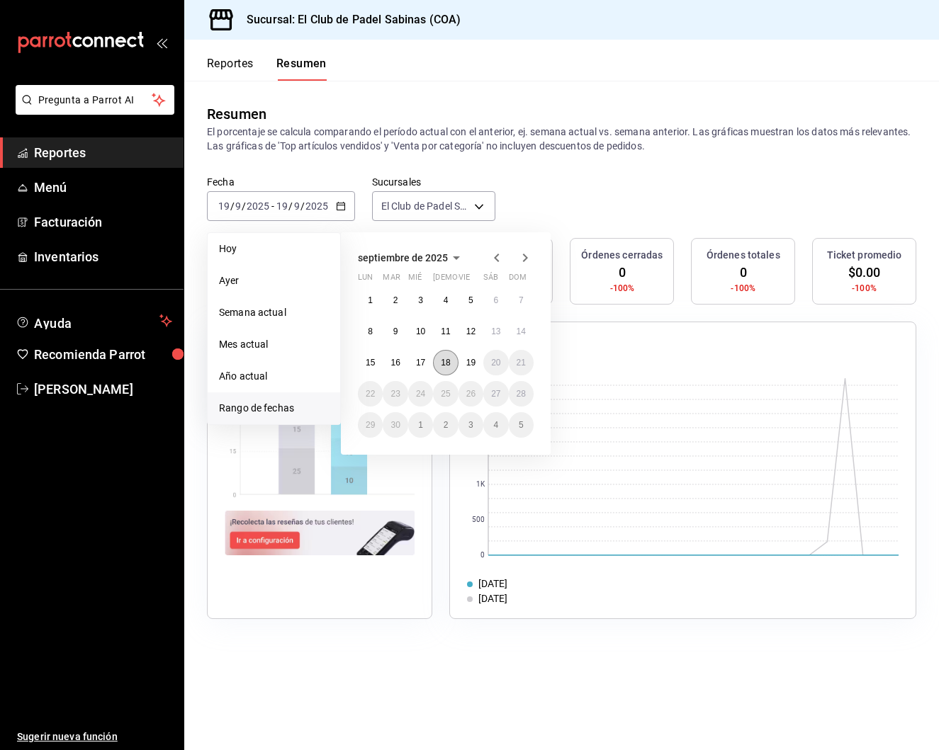
click at [444, 361] on abbr "18" at bounding box center [445, 363] width 9 height 10
click at [459, 361] on button "19" at bounding box center [470, 363] width 25 height 26
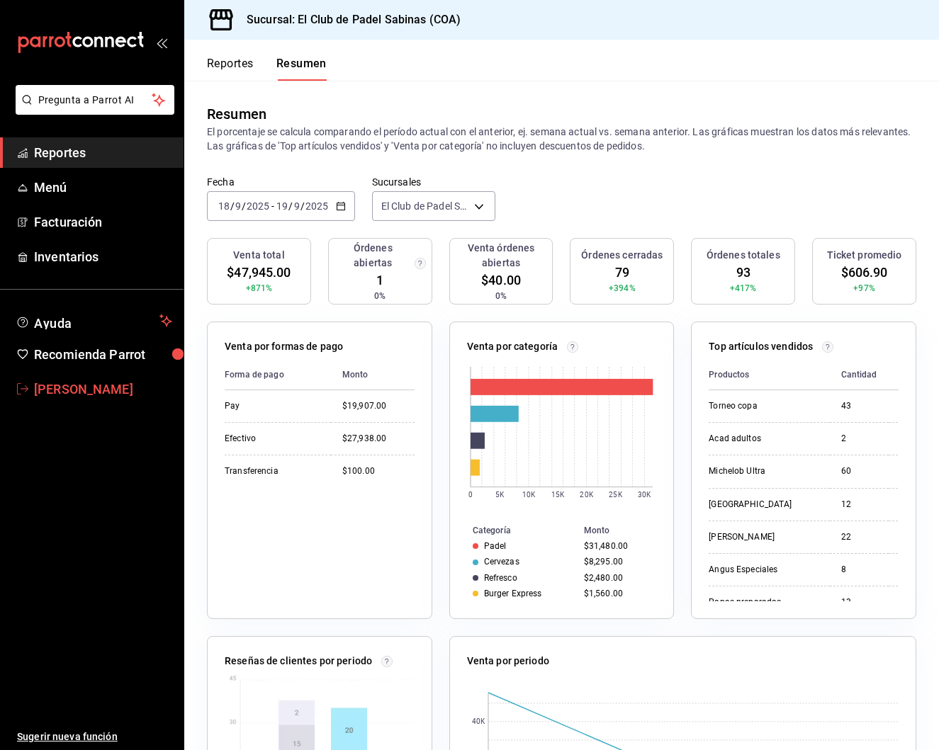
click at [62, 390] on span "[PERSON_NAME]" at bounding box center [103, 389] width 138 height 19
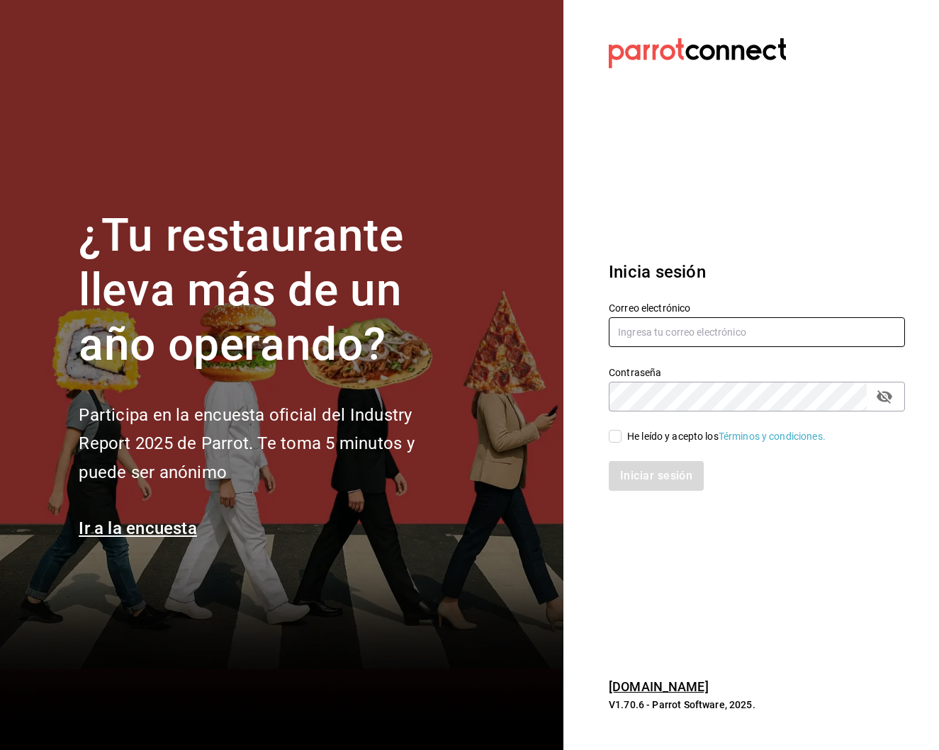
type input "[EMAIL_ADDRESS][DOMAIN_NAME]"
click at [616, 435] on input "He leído y acepto los Términos y condiciones." at bounding box center [615, 436] width 13 height 13
checkbox input "true"
drag, startPoint x: 750, startPoint y: 331, endPoint x: 582, endPoint y: 335, distance: 168.0
click at [582, 335] on section "Datos incorrectos. Verifica que tu Correo o Contraseña estén bien escritos. Ini…" at bounding box center [751, 375] width 376 height 750
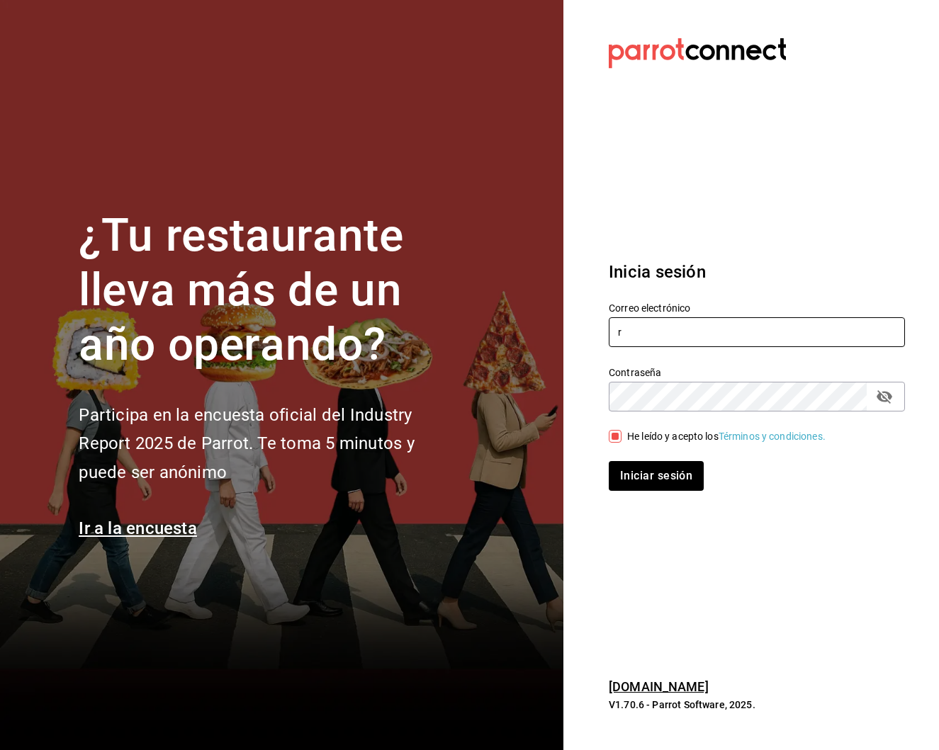
type input "robertagglz@gmail.com"
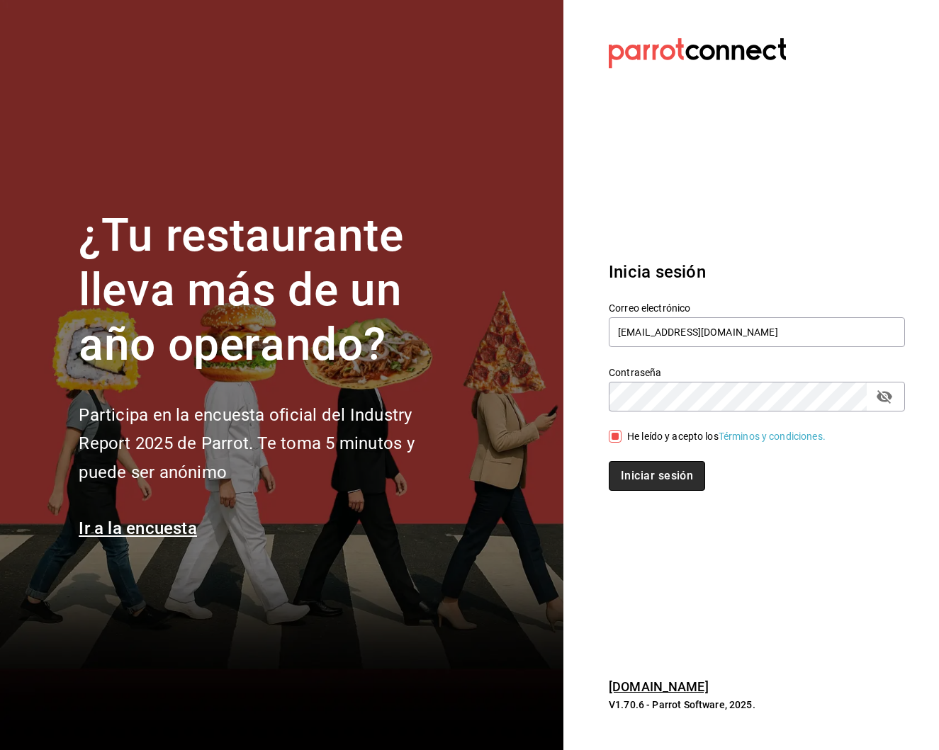
click at [629, 482] on button "Iniciar sesión" at bounding box center [657, 476] width 96 height 30
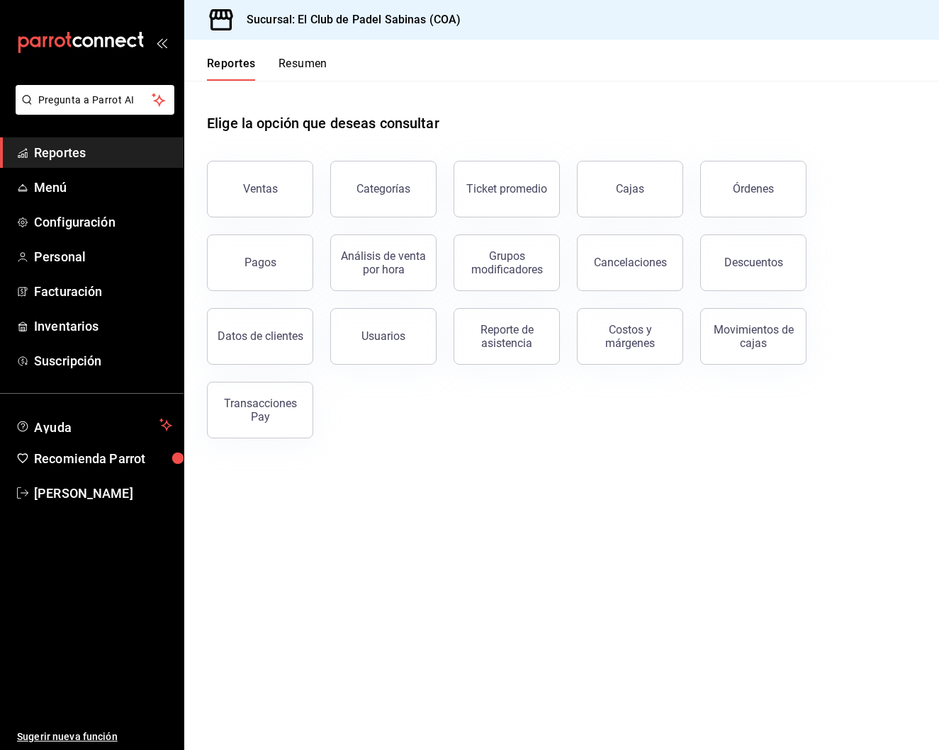
click at [316, 67] on button "Resumen" at bounding box center [302, 69] width 49 height 24
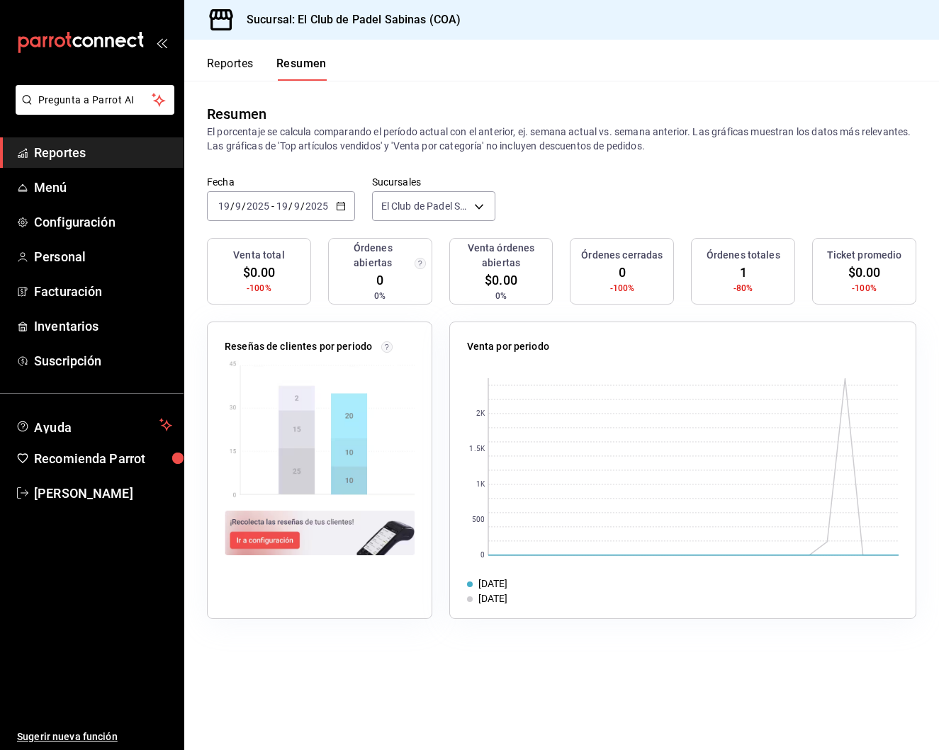
click at [348, 205] on div "[DATE] [DATE] - [DATE] [DATE]" at bounding box center [281, 206] width 148 height 30
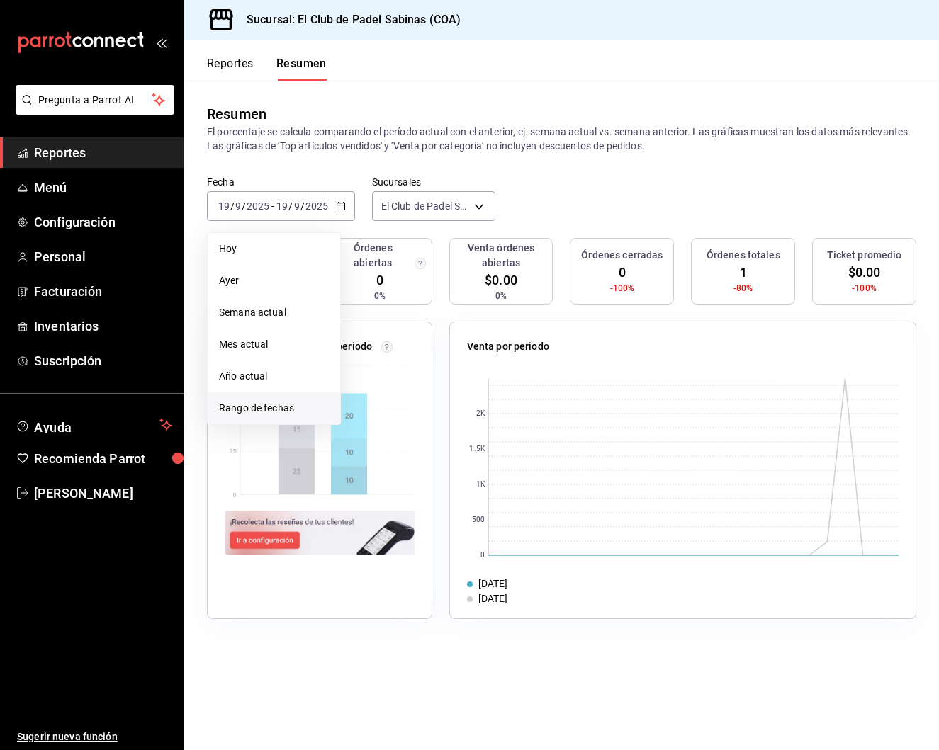
click at [287, 406] on span "Rango de fechas" at bounding box center [274, 408] width 110 height 15
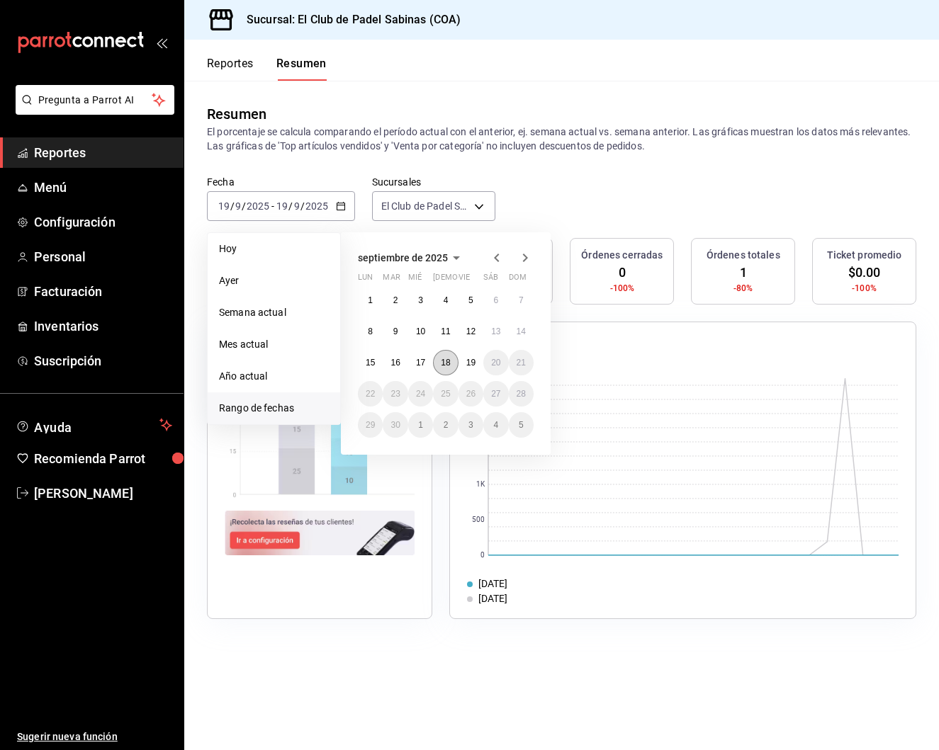
click at [449, 366] on abbr "18" at bounding box center [445, 363] width 9 height 10
click at [460, 364] on button "19" at bounding box center [470, 363] width 25 height 26
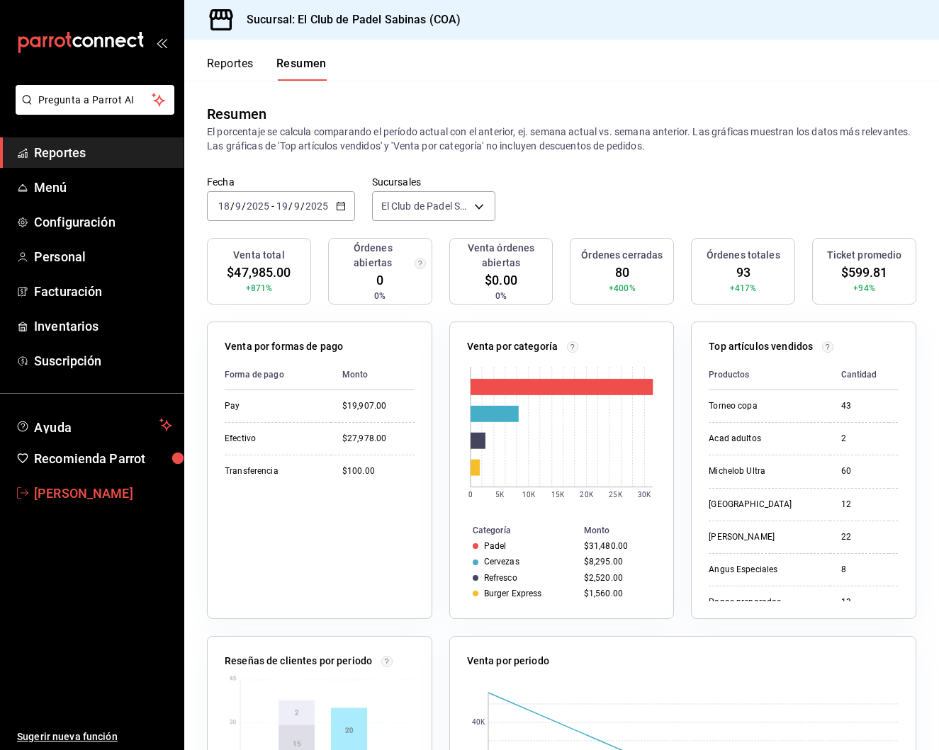
click at [103, 490] on span "Roberta Gomez" at bounding box center [103, 493] width 138 height 19
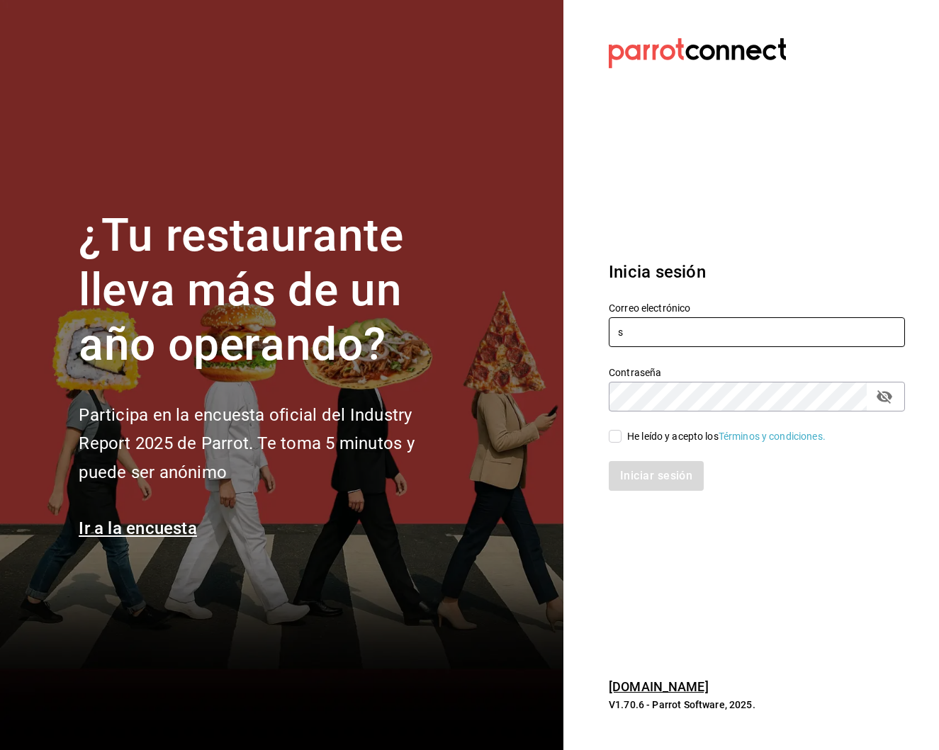
type input "selenatquadro@gmail.com"
click at [616, 440] on input "He leído y acepto los Términos y condiciones." at bounding box center [615, 436] width 13 height 13
checkbox input "true"
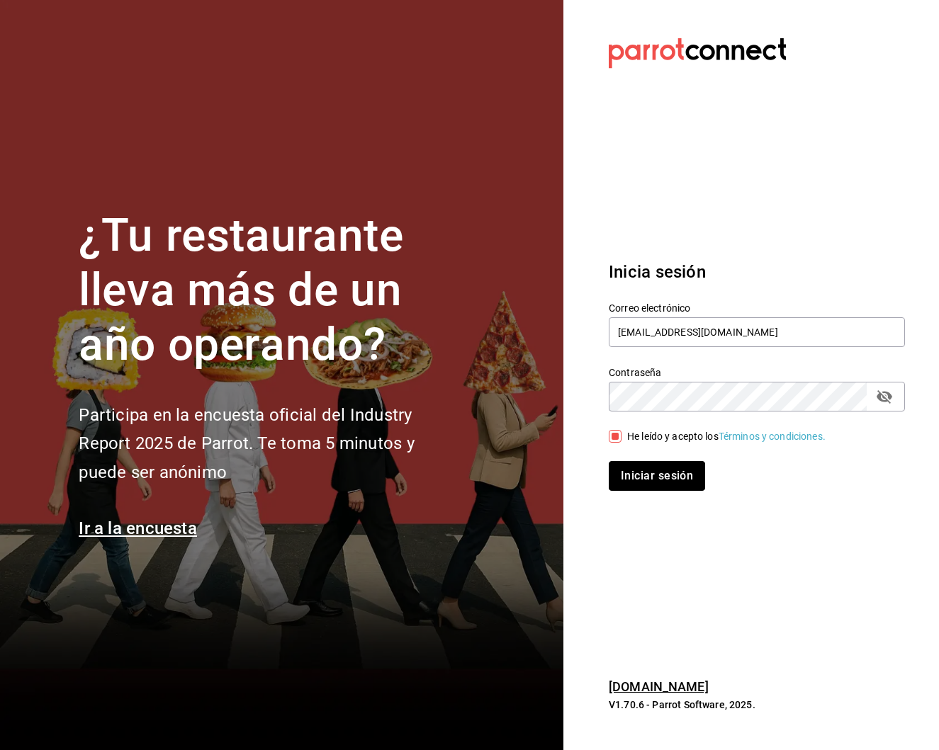
click at [631, 468] on button "Iniciar sesión" at bounding box center [657, 476] width 96 height 30
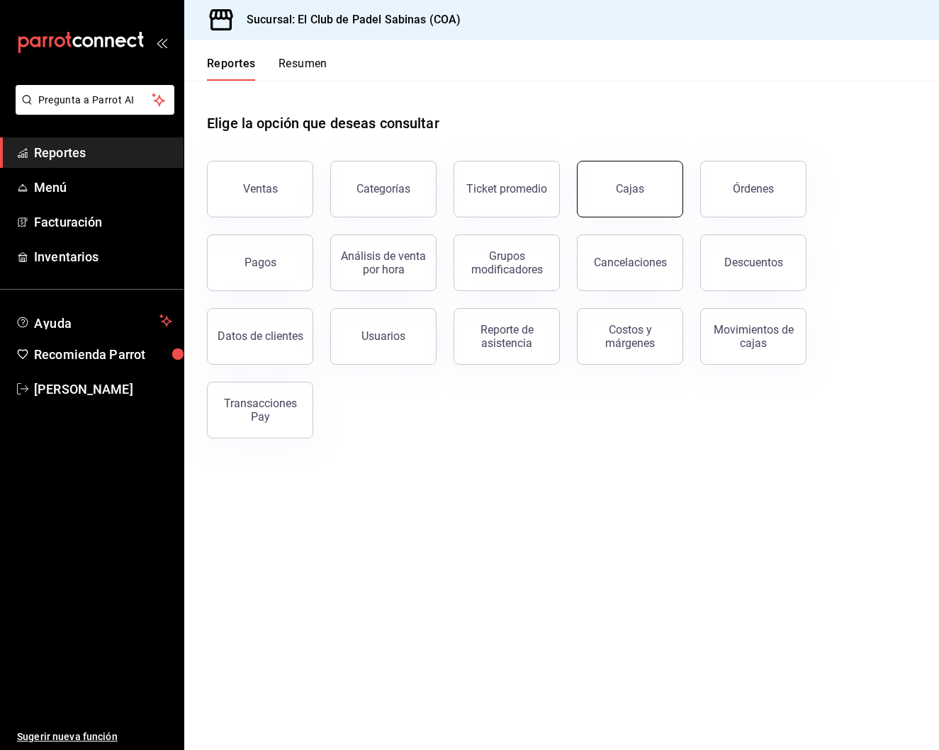
click at [658, 181] on link "Cajas" at bounding box center [630, 189] width 106 height 57
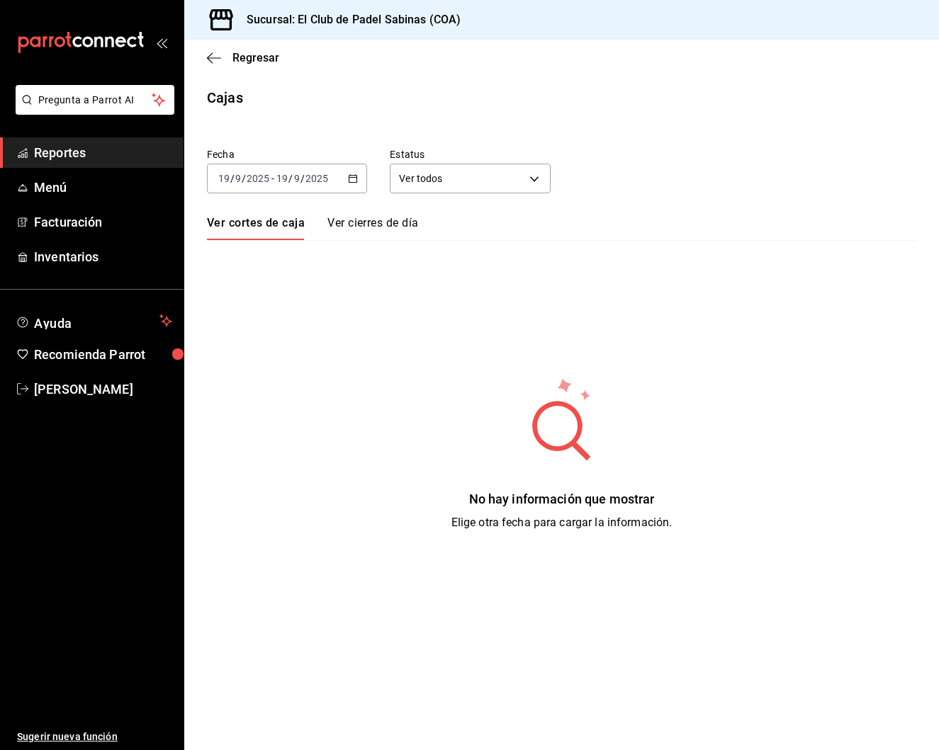
click at [359, 179] on div "[DATE] [DATE] - [DATE] [DATE]" at bounding box center [287, 179] width 160 height 30
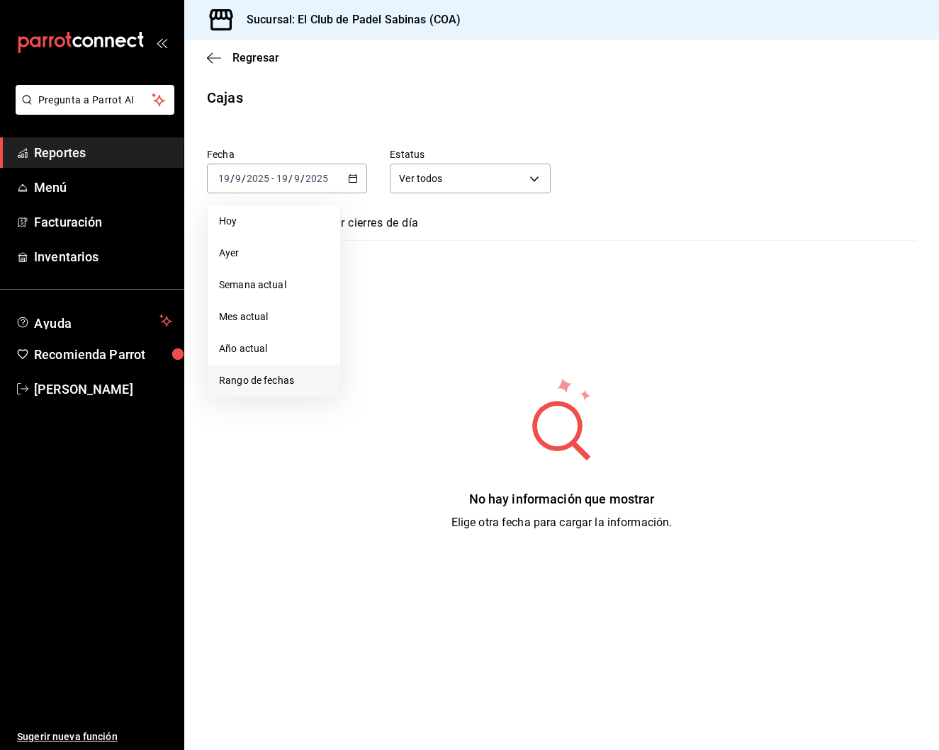
click at [306, 384] on span "Rango de fechas" at bounding box center [274, 380] width 110 height 15
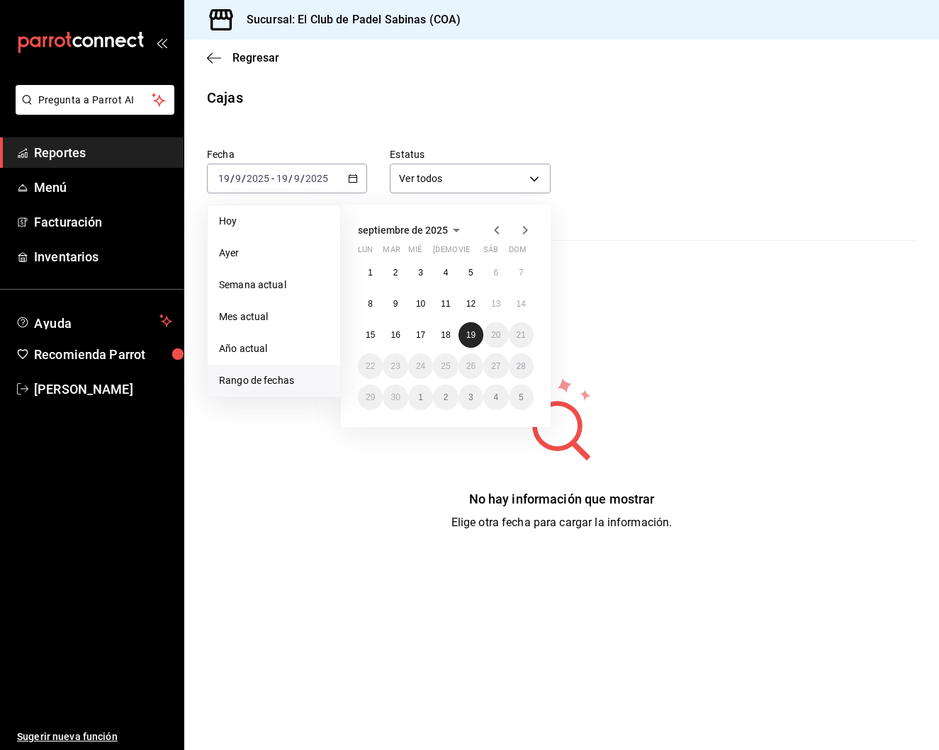
drag, startPoint x: 454, startPoint y: 335, endPoint x: 477, endPoint y: 335, distance: 23.4
click at [454, 335] on button "18" at bounding box center [445, 335] width 25 height 26
click at [477, 335] on button "19" at bounding box center [470, 335] width 25 height 26
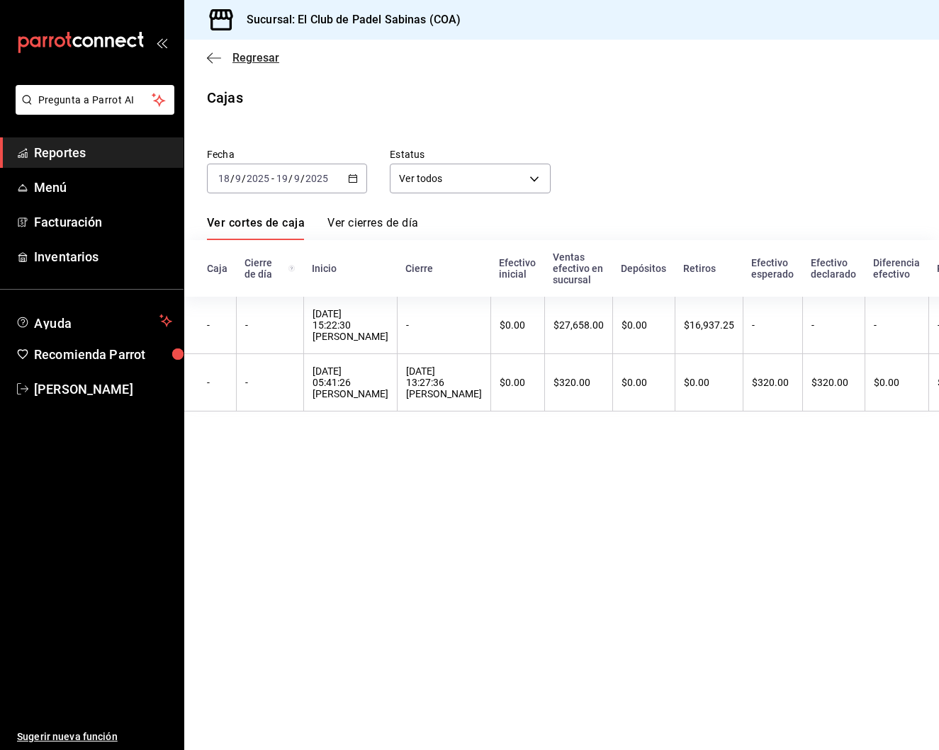
click at [254, 60] on span "Regresar" at bounding box center [255, 57] width 47 height 13
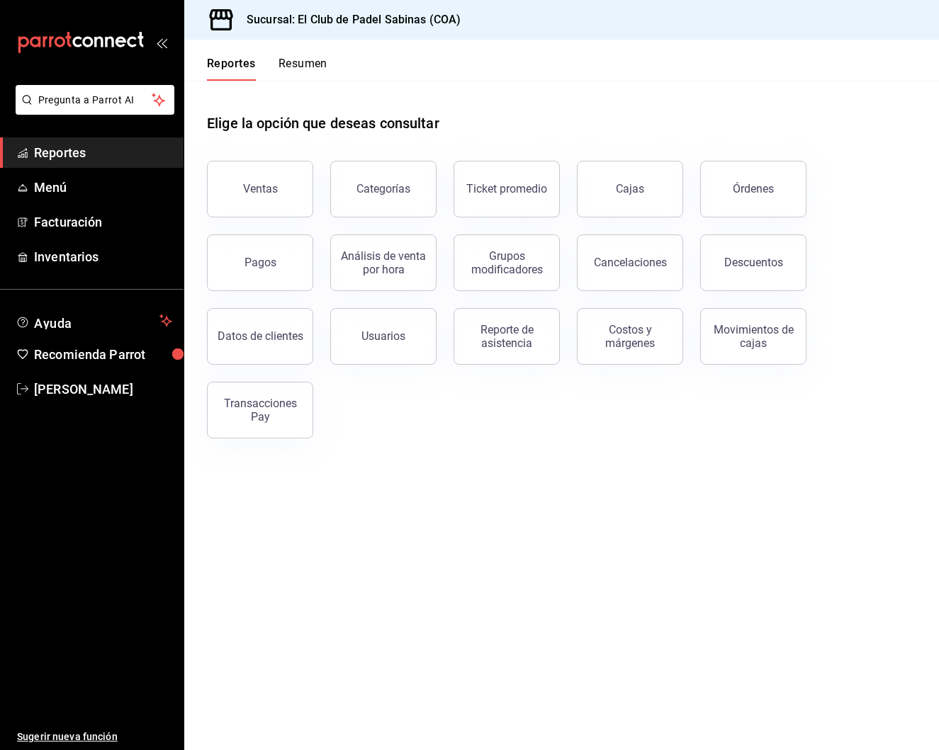
click at [298, 69] on button "Resumen" at bounding box center [302, 69] width 49 height 24
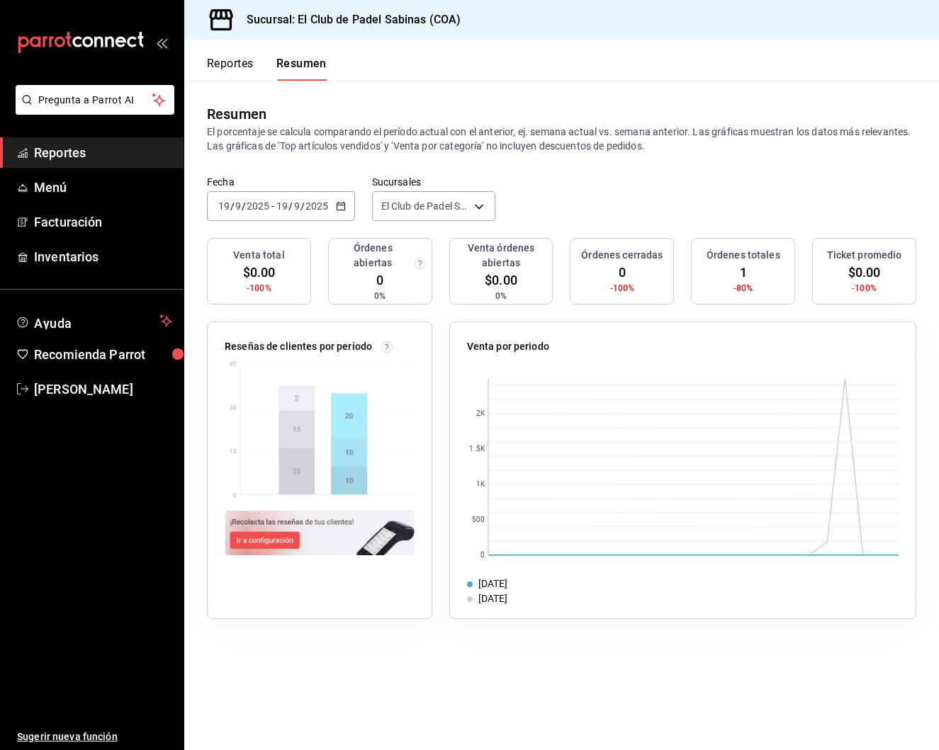
click at [344, 201] on div "2025-09-19 19 / 9 / 2025 - 2025-09-19 19 / 9 / 2025" at bounding box center [281, 206] width 148 height 30
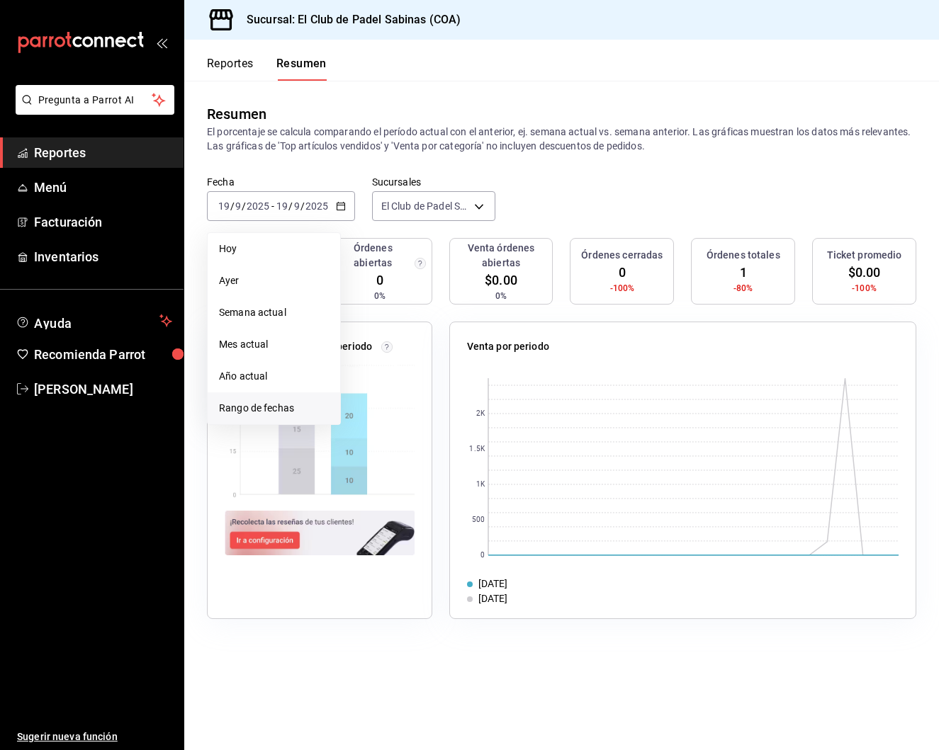
click at [257, 401] on span "Rango de fechas" at bounding box center [274, 408] width 110 height 15
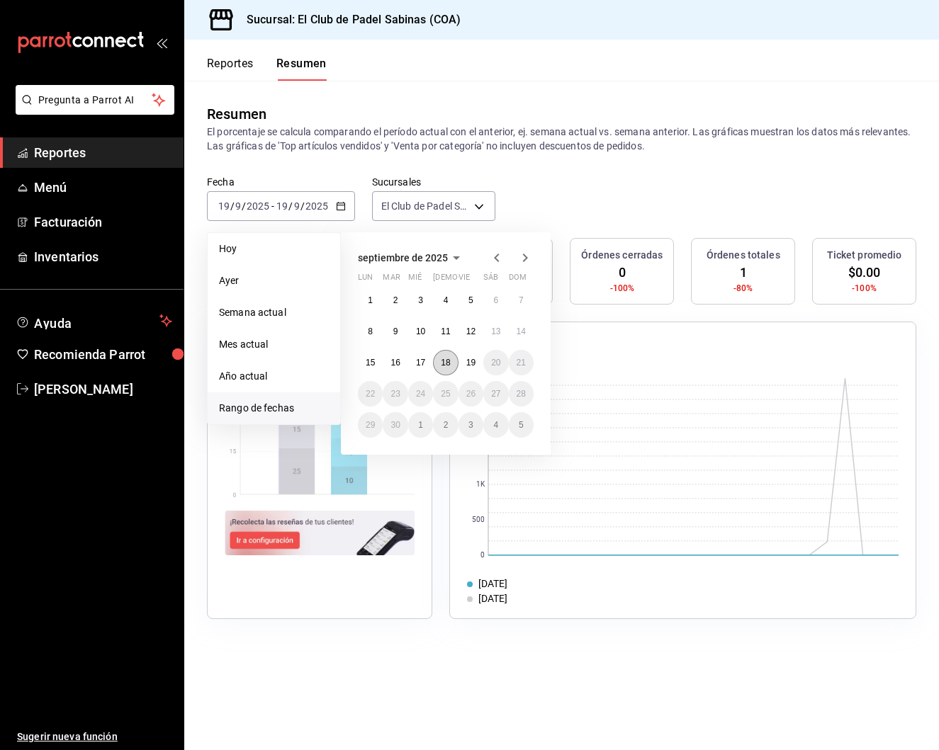
click at [452, 366] on button "18" at bounding box center [445, 363] width 25 height 26
click at [470, 362] on abbr "19" at bounding box center [470, 363] width 9 height 10
